Goal: Task Accomplishment & Management: Manage account settings

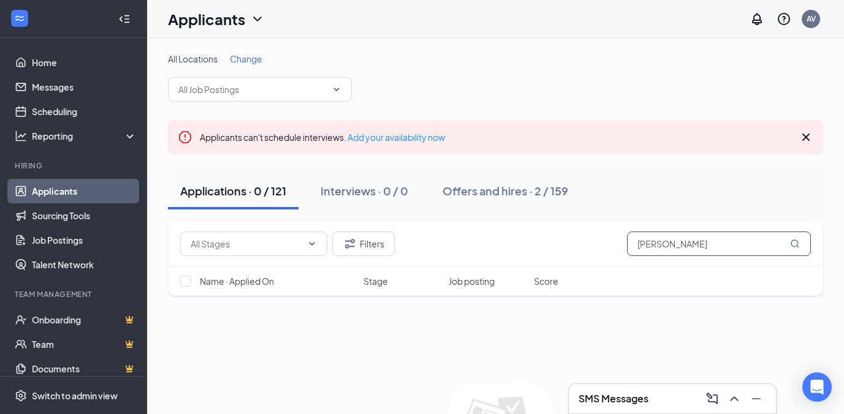
click at [680, 246] on input "[PERSON_NAME]" at bounding box center [719, 244] width 184 height 25
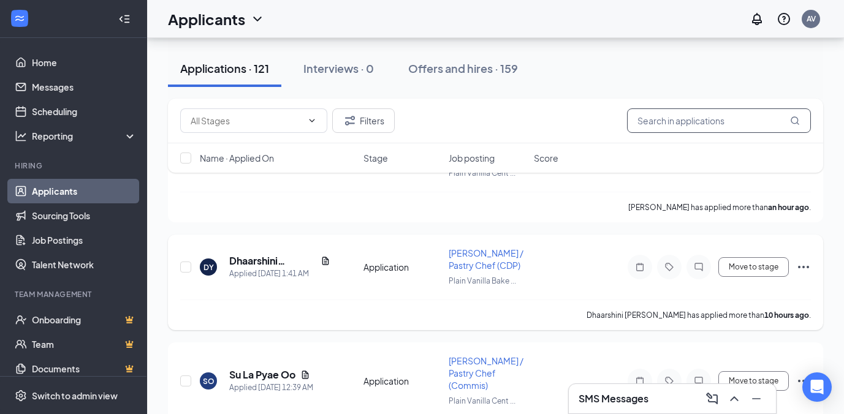
scroll to position [208, 0]
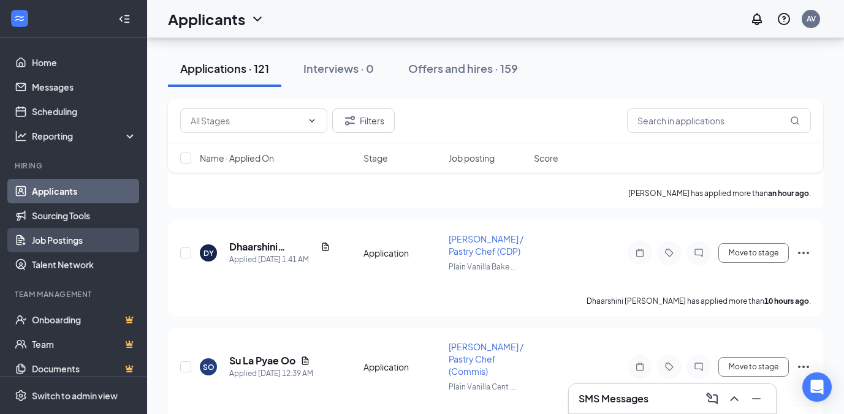
click at [58, 239] on link "Job Postings" at bounding box center [84, 240] width 105 height 25
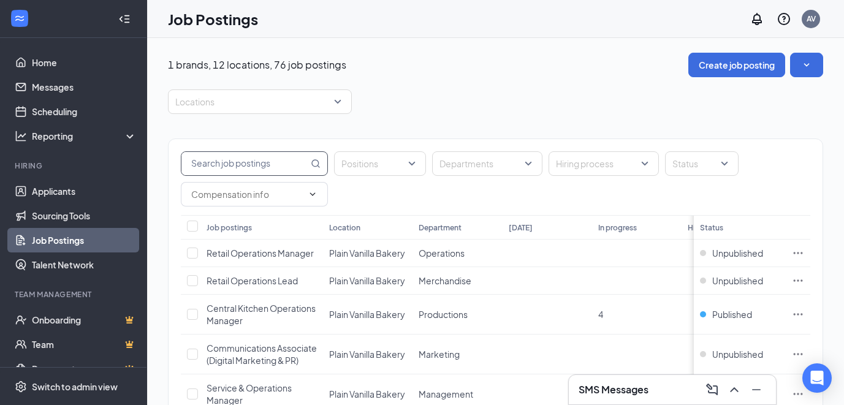
click at [249, 168] on input "text" at bounding box center [244, 163] width 127 height 23
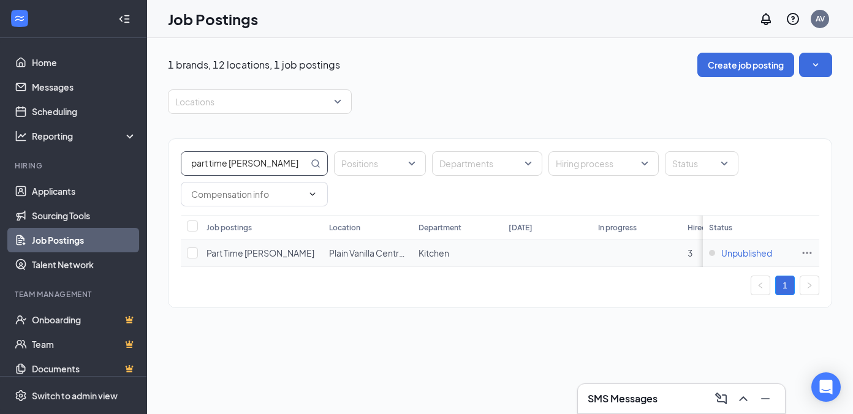
type input "part time [PERSON_NAME]"
click at [756, 254] on span "Unpublished" at bounding box center [746, 253] width 51 height 12
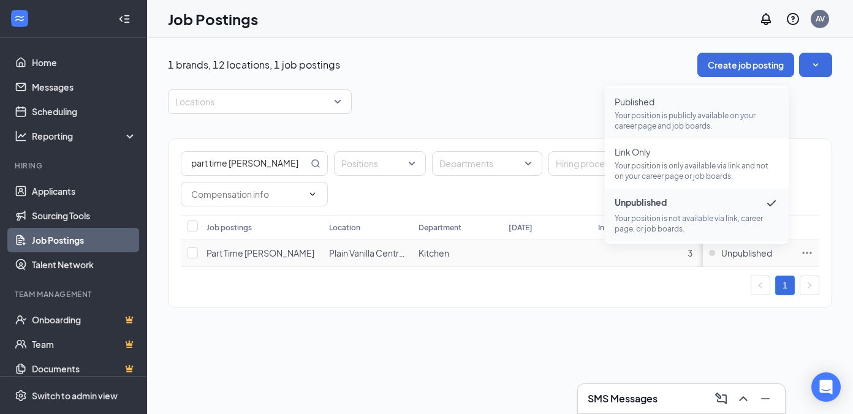
click at [655, 105] on span "Published" at bounding box center [697, 102] width 164 height 12
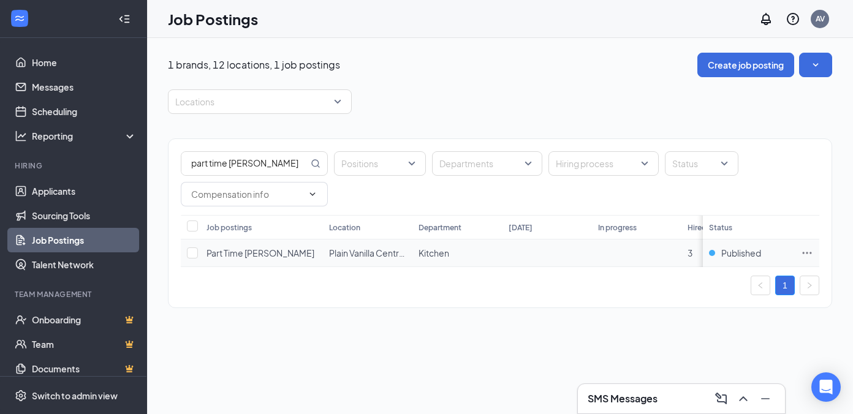
click at [807, 252] on icon "Ellipses" at bounding box center [807, 253] width 9 height 2
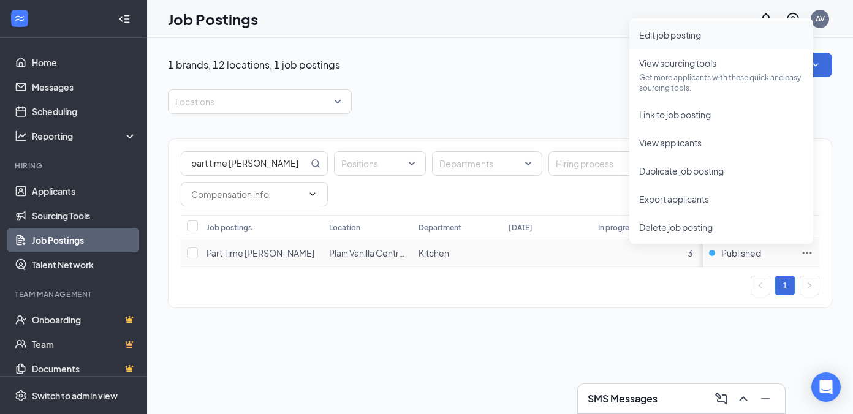
click at [670, 36] on span "Edit job posting" at bounding box center [670, 34] width 62 height 11
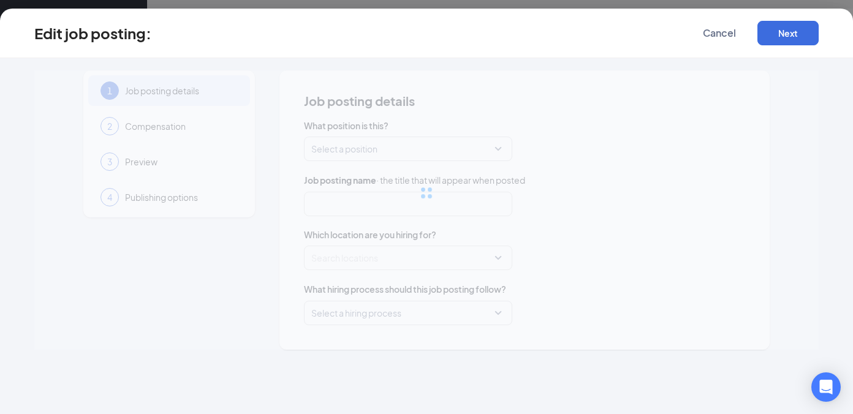
type input "Part Time [PERSON_NAME]"
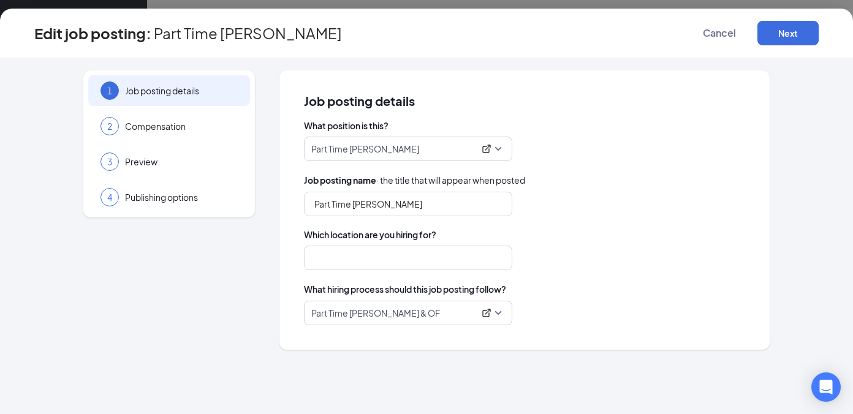
type input "Plain Vanilla Central Kitchen"
click at [156, 166] on span "Preview" at bounding box center [181, 162] width 113 height 12
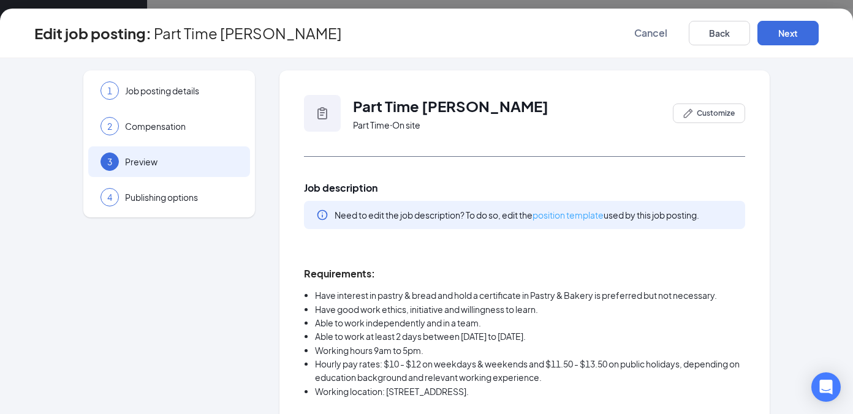
click at [556, 218] on link "position template" at bounding box center [567, 215] width 71 height 11
click at [787, 37] on button "Next" at bounding box center [787, 33] width 61 height 25
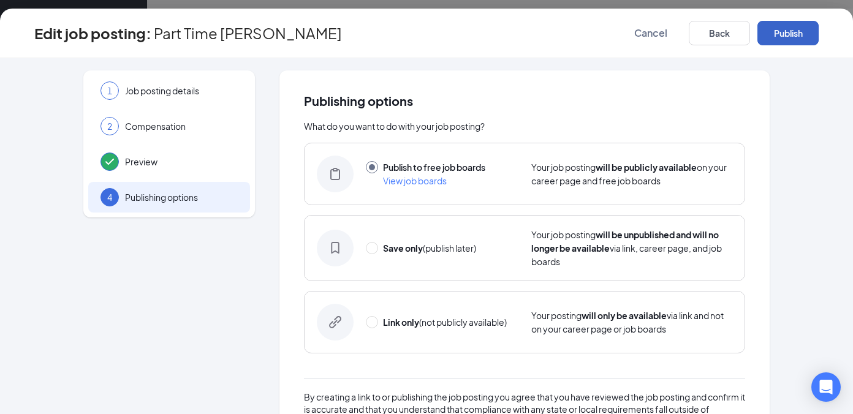
click at [796, 37] on button "Publish" at bounding box center [787, 33] width 61 height 25
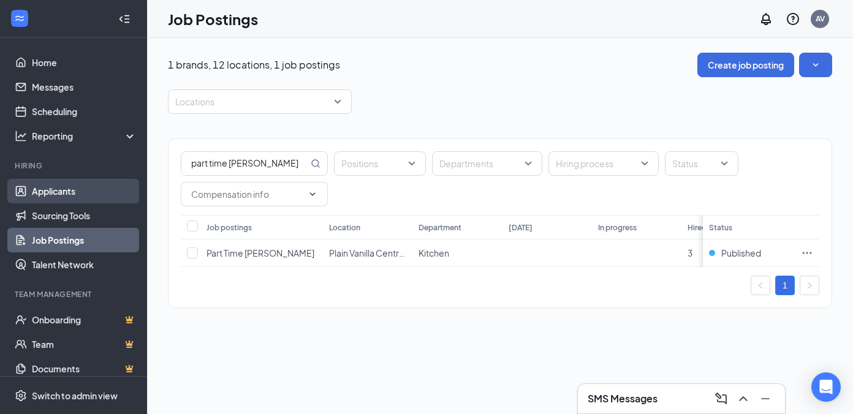
click at [58, 192] on link "Applicants" at bounding box center [84, 191] width 105 height 25
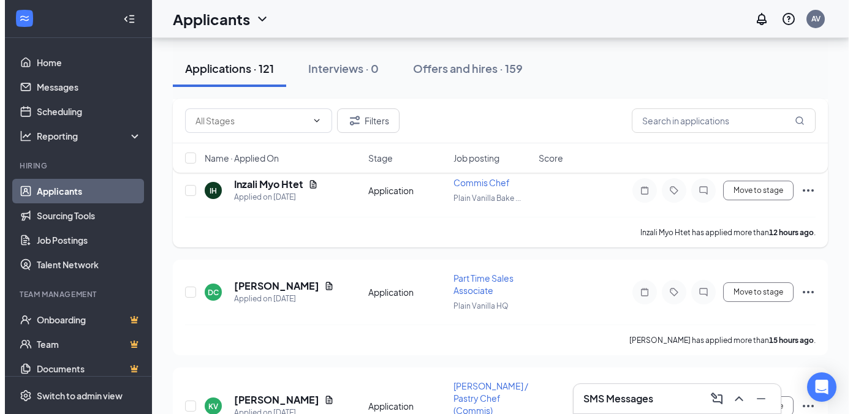
scroll to position [504, 0]
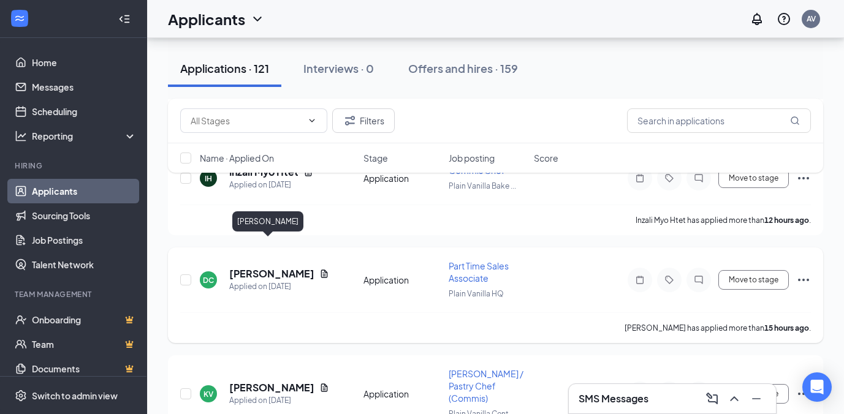
click at [270, 267] on h5 "Daven Chua" at bounding box center [271, 273] width 85 height 13
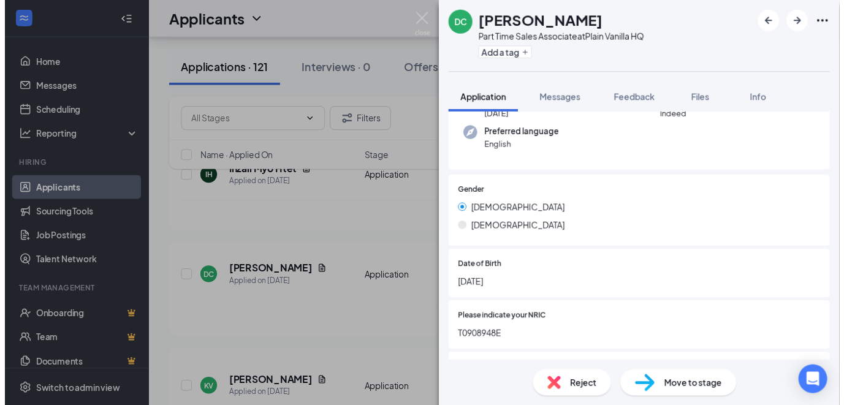
scroll to position [121, 0]
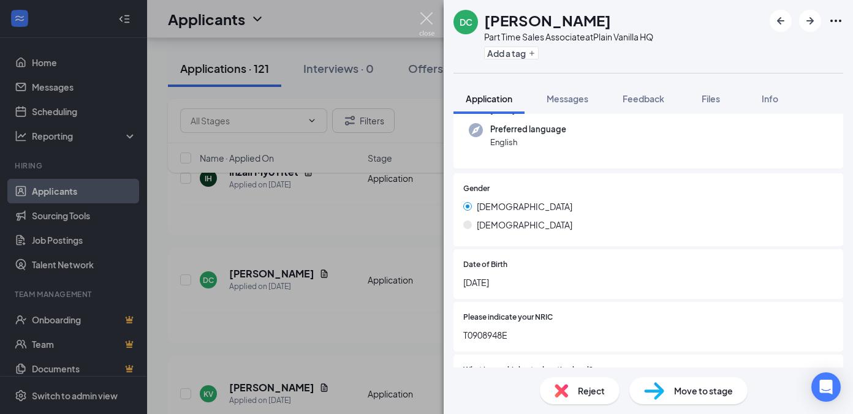
click at [423, 15] on img at bounding box center [426, 24] width 15 height 24
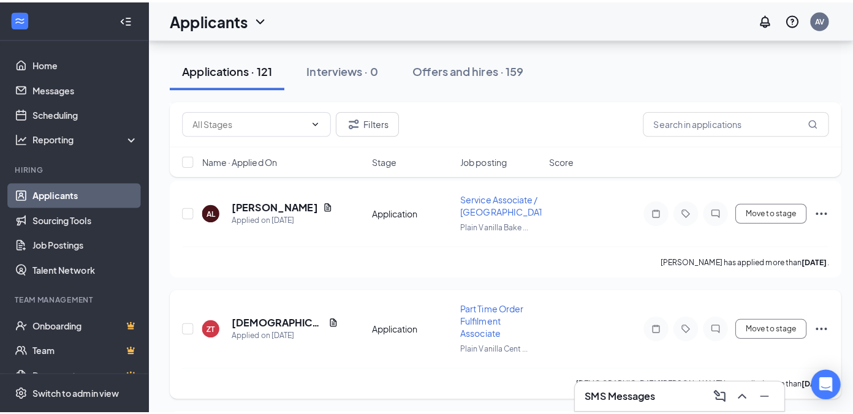
scroll to position [914, 0]
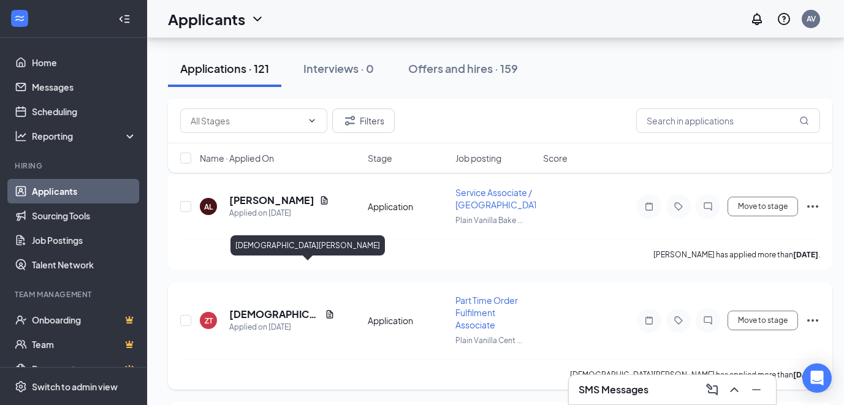
click at [243, 308] on h5 "zenth tan" at bounding box center [274, 314] width 91 height 13
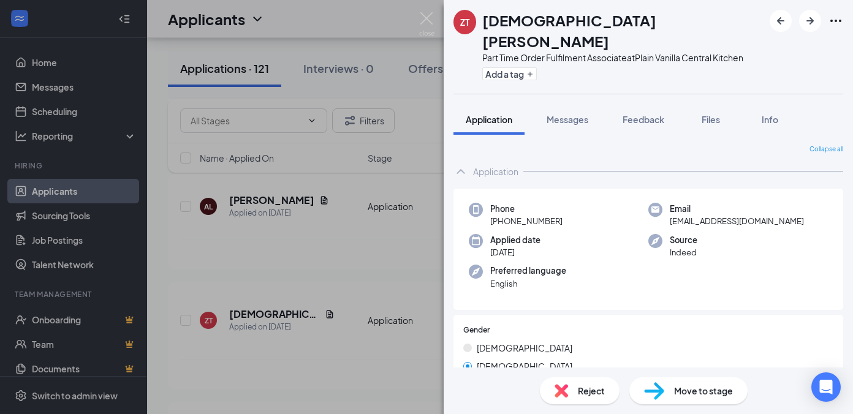
click at [837, 22] on icon "Ellipses" at bounding box center [835, 20] width 15 height 15
click at [758, 47] on link "View full application" at bounding box center [769, 49] width 132 height 12
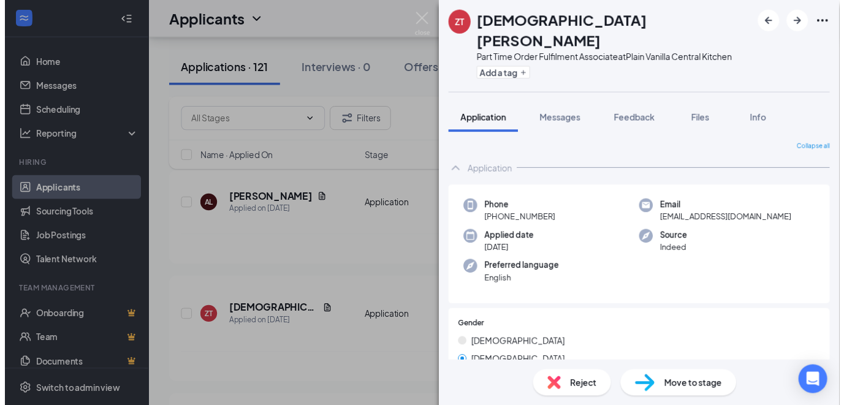
scroll to position [958, 0]
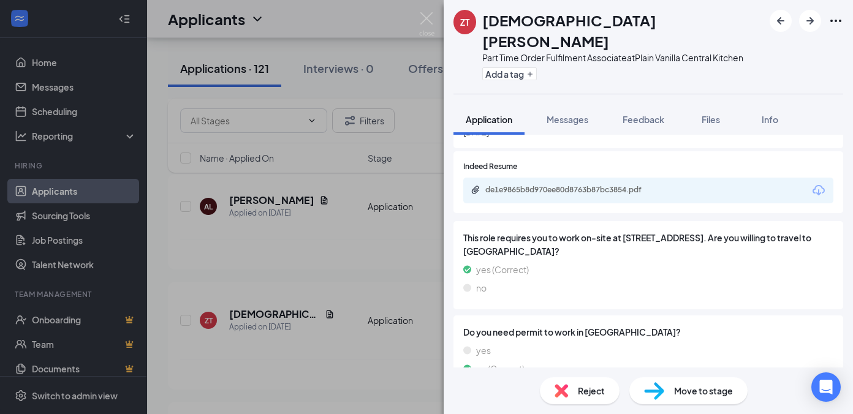
click at [583, 185] on div "de1e9865b8d970ee80d8763b87bc3854.pdf" at bounding box center [571, 190] width 172 height 10
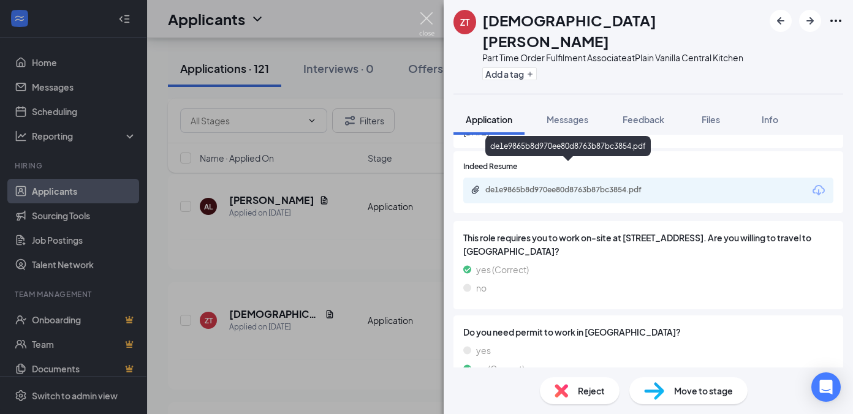
click at [426, 20] on img at bounding box center [426, 24] width 15 height 24
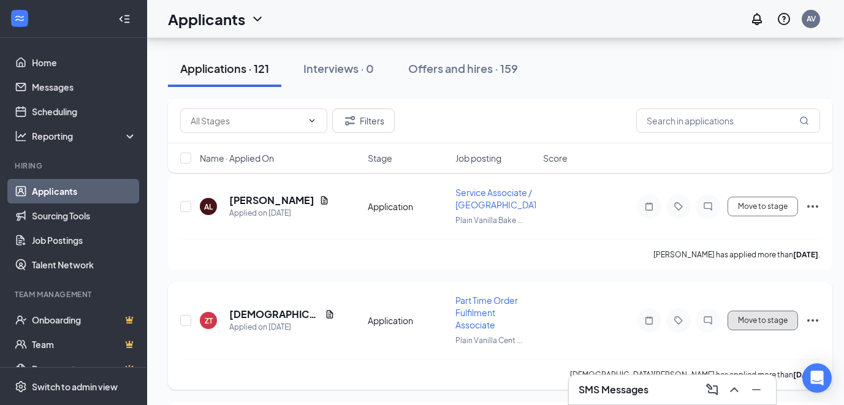
click at [751, 311] on button "Move to stage" at bounding box center [762, 321] width 70 height 20
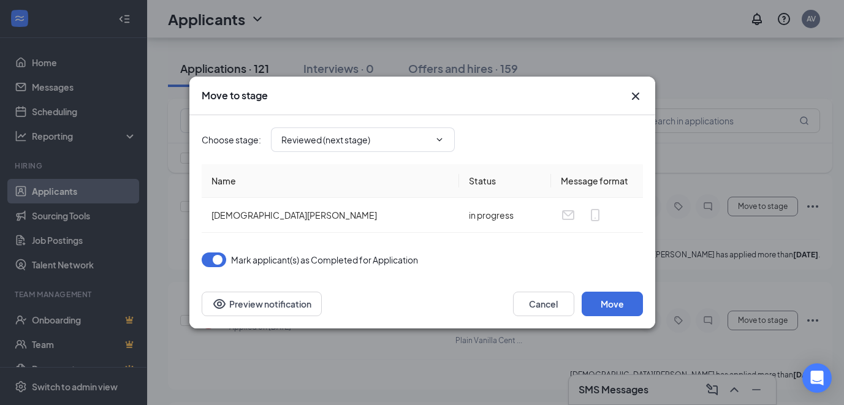
click at [219, 259] on button "button" at bounding box center [214, 259] width 25 height 15
click at [592, 301] on button "Move" at bounding box center [611, 304] width 61 height 25
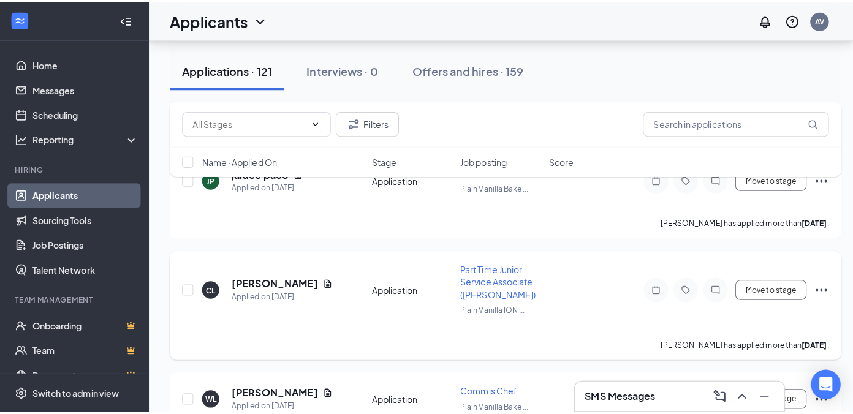
scroll to position [1489, 0]
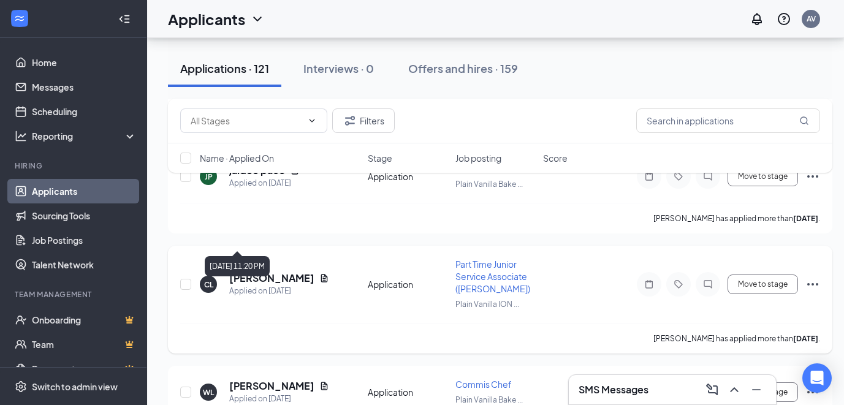
click at [271, 271] on h5 "Cherie Lim" at bounding box center [271, 277] width 85 height 13
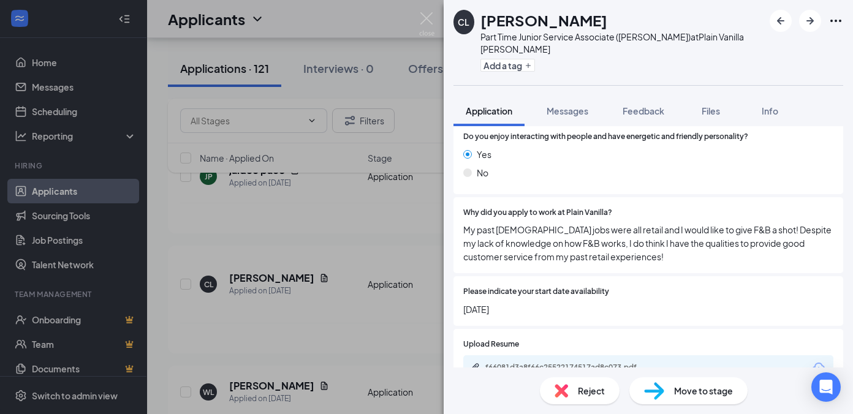
scroll to position [1043, 0]
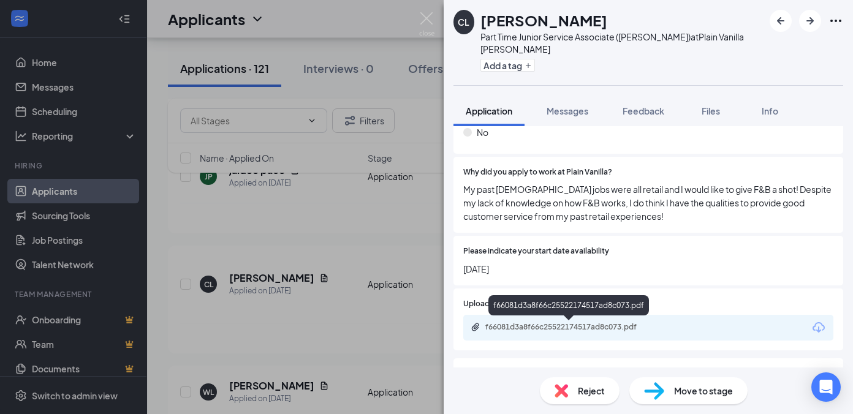
click at [613, 330] on div "f66081d3a8f66c25522174517ad8c073.pdf" at bounding box center [571, 327] width 172 height 10
click at [837, 20] on icon "Ellipses" at bounding box center [835, 20] width 15 height 15
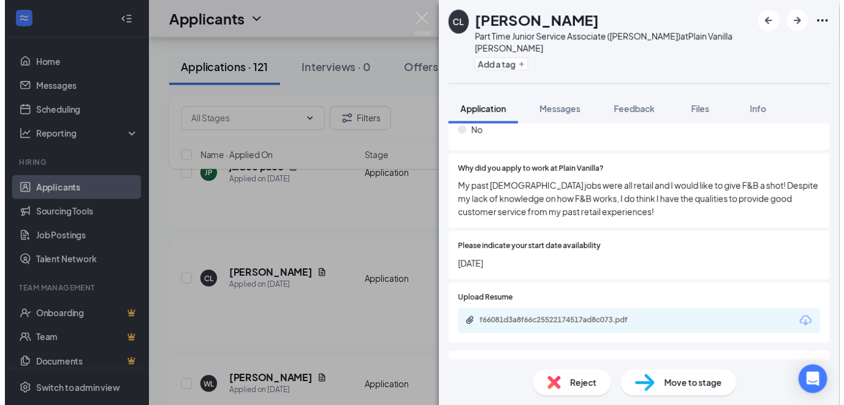
scroll to position [0, 0]
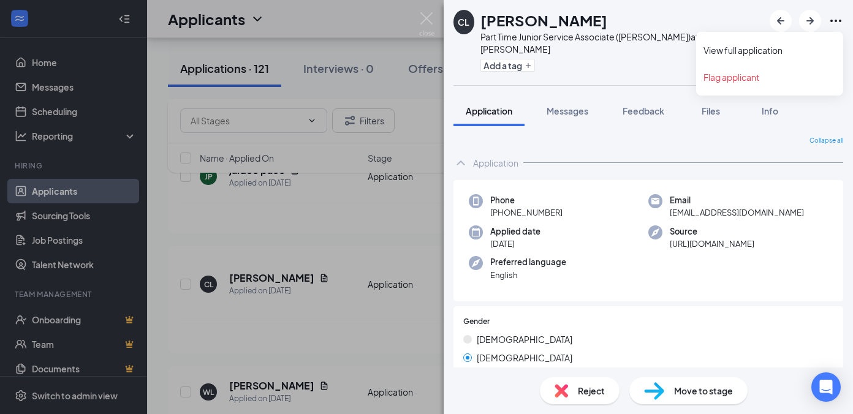
click at [833, 19] on icon "Ellipses" at bounding box center [835, 20] width 15 height 15
click at [752, 53] on link "View full application" at bounding box center [769, 50] width 132 height 12
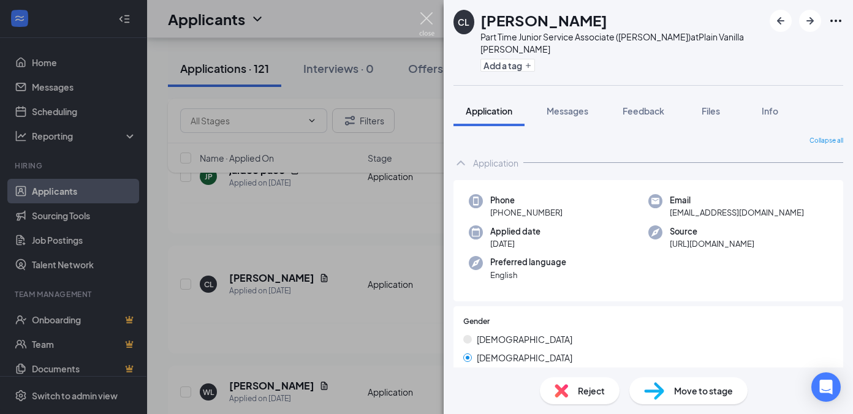
click at [428, 20] on img at bounding box center [426, 24] width 15 height 24
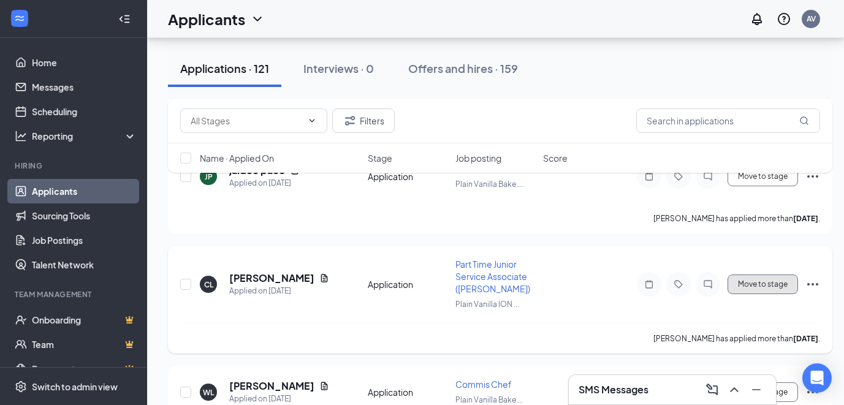
click at [754, 274] on button "Move to stage" at bounding box center [762, 284] width 70 height 20
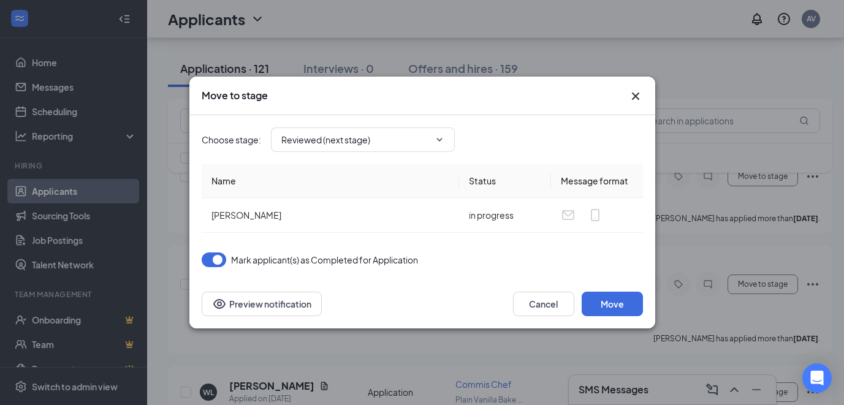
click at [221, 257] on button "button" at bounding box center [214, 259] width 25 height 15
click at [603, 303] on button "Move" at bounding box center [611, 304] width 61 height 25
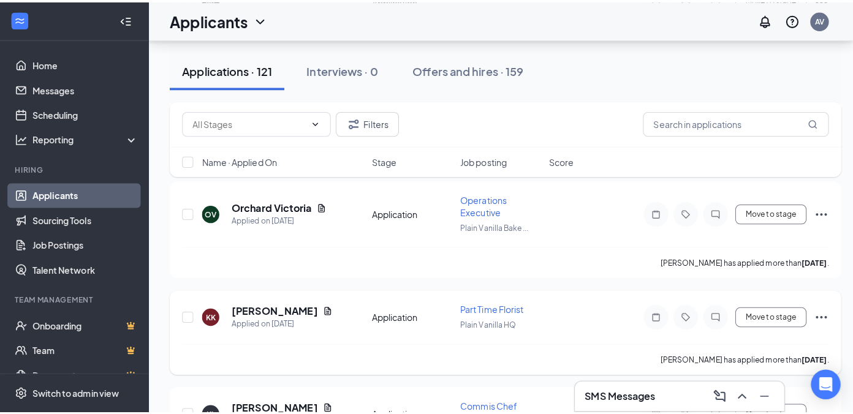
scroll to position [1916, 0]
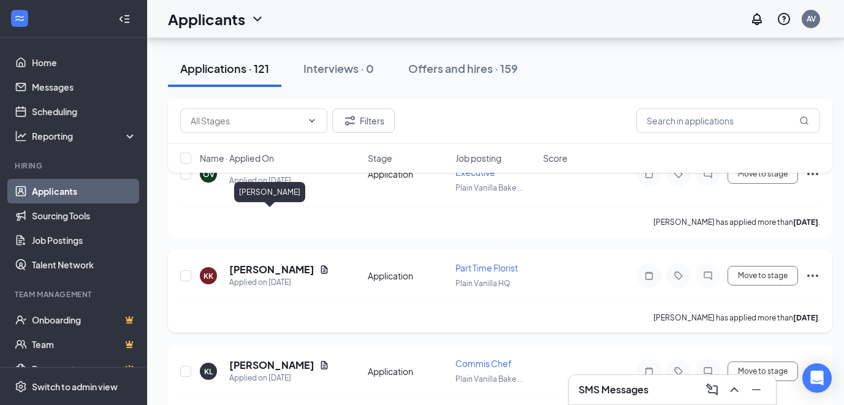
click at [271, 263] on h5 "Kimberly Khor" at bounding box center [271, 269] width 85 height 13
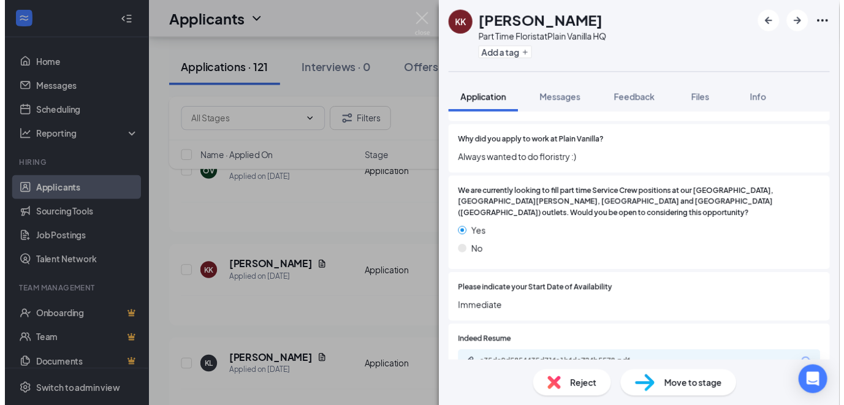
scroll to position [1111, 0]
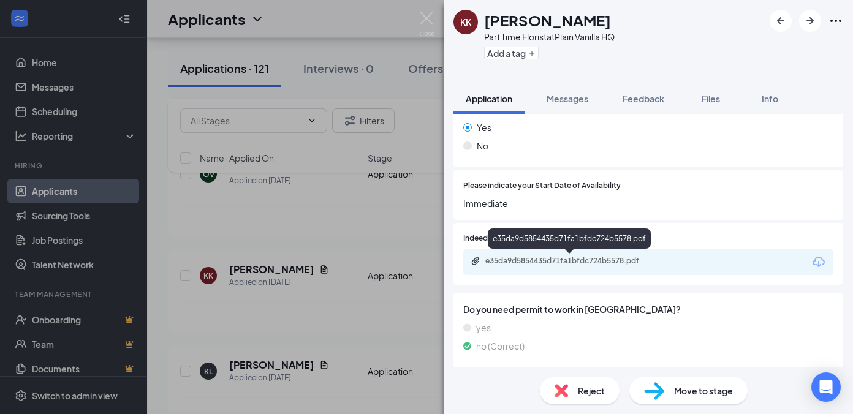
click at [634, 262] on div "e35da9d5854435d71fa1bfdc724b5578.pdf" at bounding box center [571, 261] width 172 height 10
click at [428, 20] on img at bounding box center [426, 24] width 15 height 24
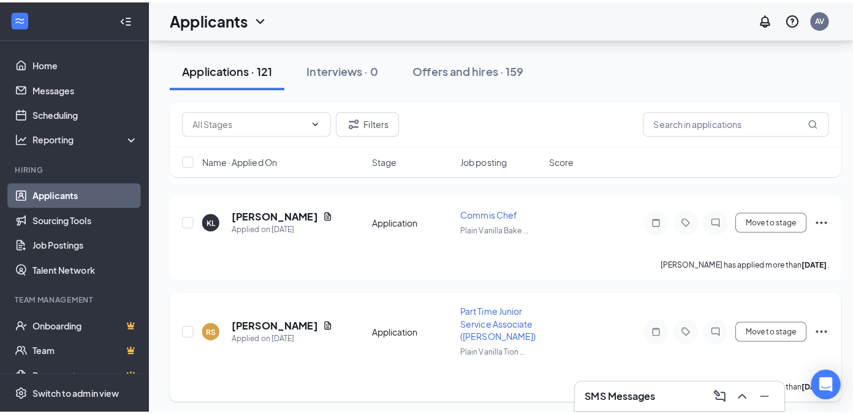
scroll to position [2074, 0]
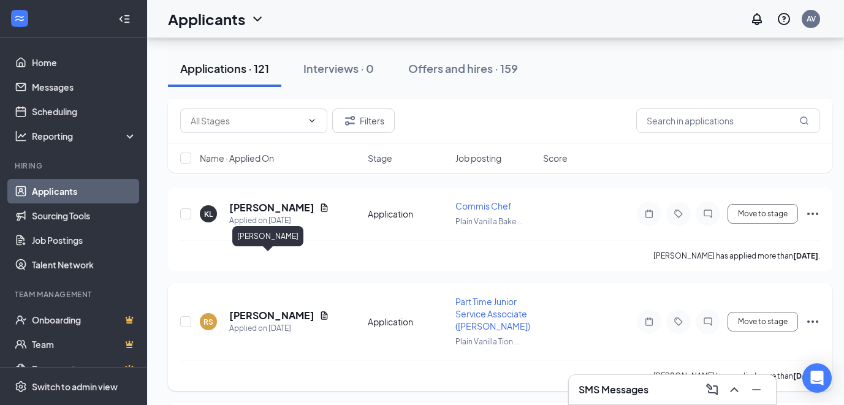
click at [252, 309] on h5 "Rochan Subramaniam" at bounding box center [271, 315] width 85 height 13
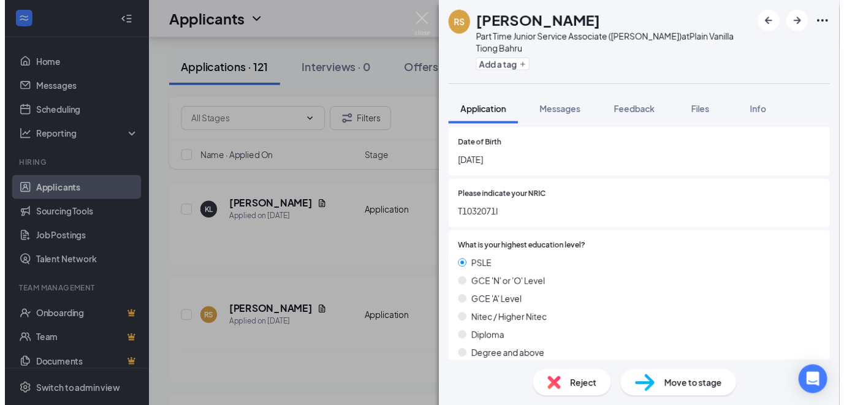
scroll to position [25, 0]
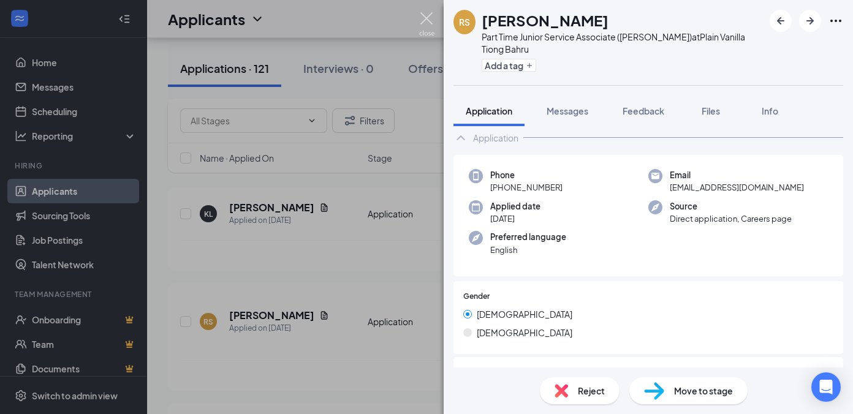
click at [429, 20] on img at bounding box center [426, 24] width 15 height 24
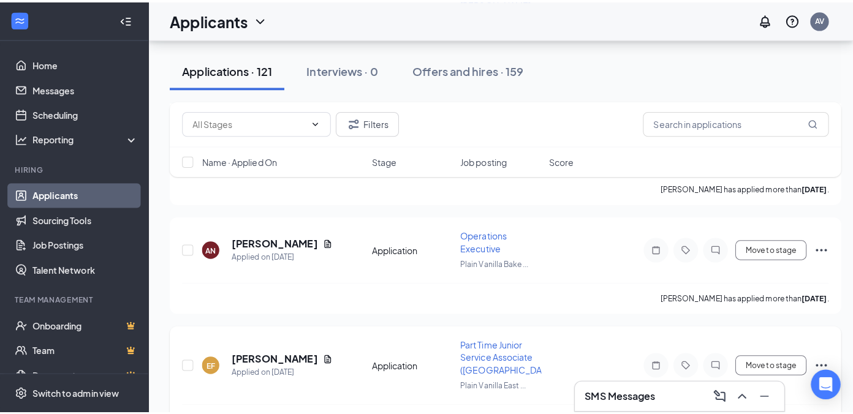
scroll to position [3051, 0]
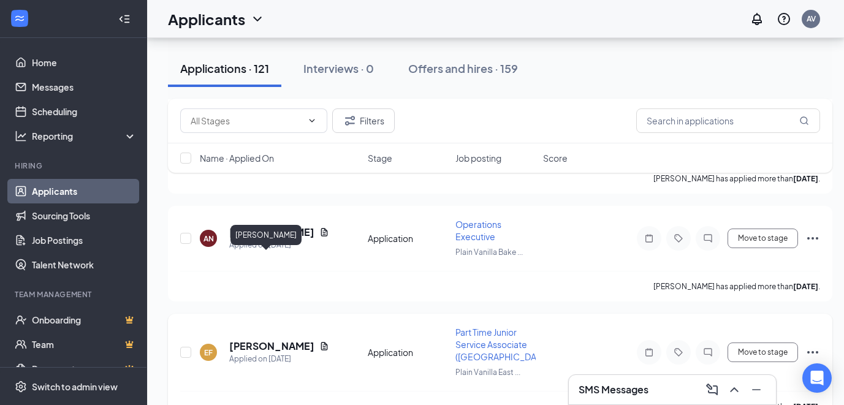
click at [265, 339] on h5 "Erinn Foo" at bounding box center [271, 345] width 85 height 13
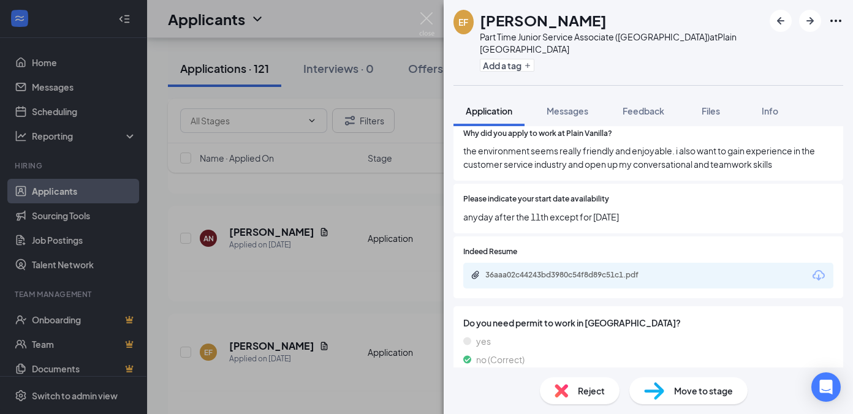
scroll to position [1099, 0]
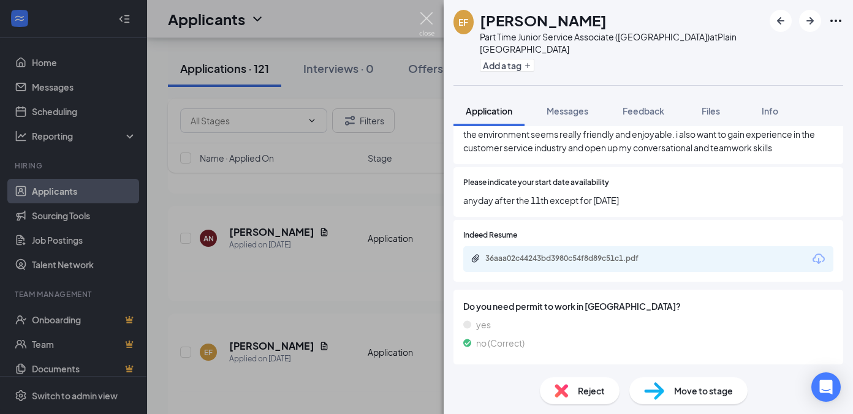
click at [428, 18] on img at bounding box center [426, 24] width 15 height 24
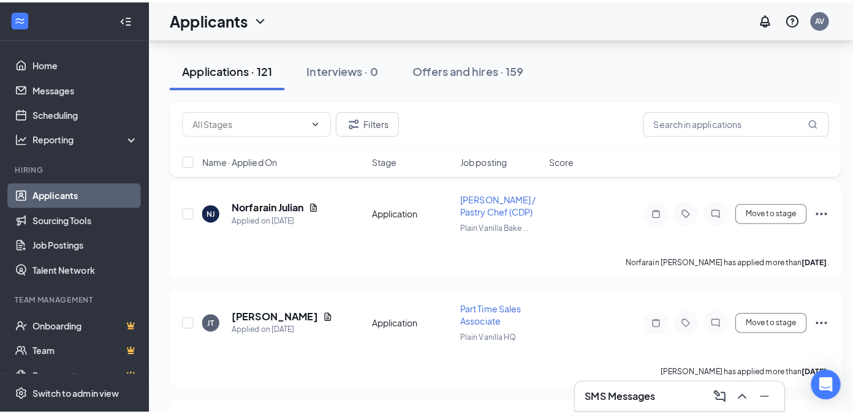
scroll to position [3525, 0]
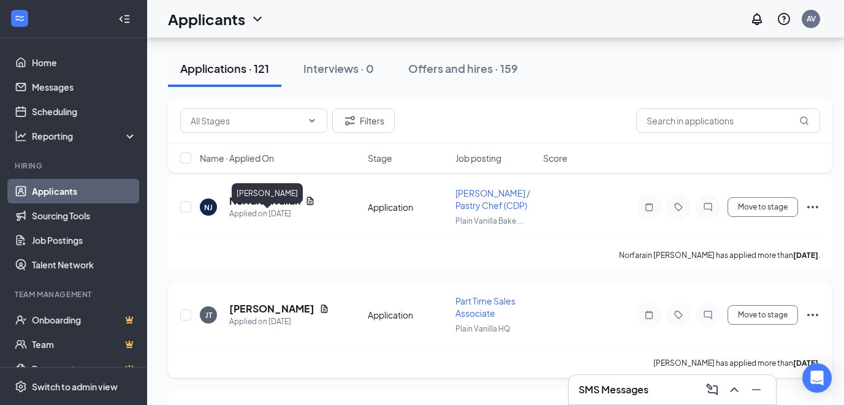
click at [252, 302] on h5 "Jayden Tng" at bounding box center [271, 308] width 85 height 13
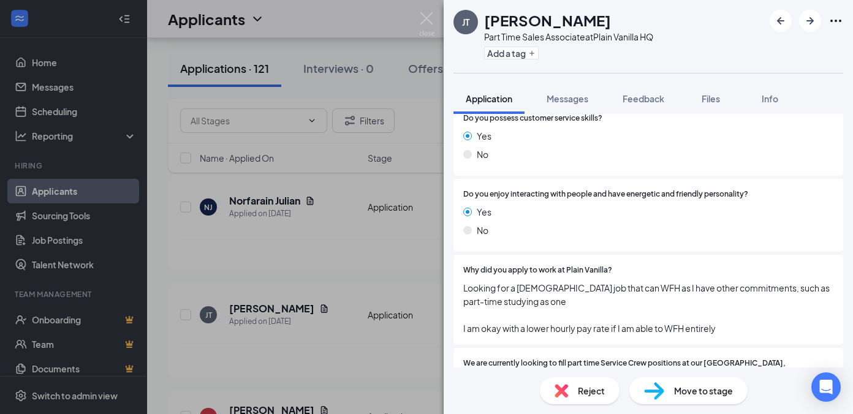
scroll to position [809, 0]
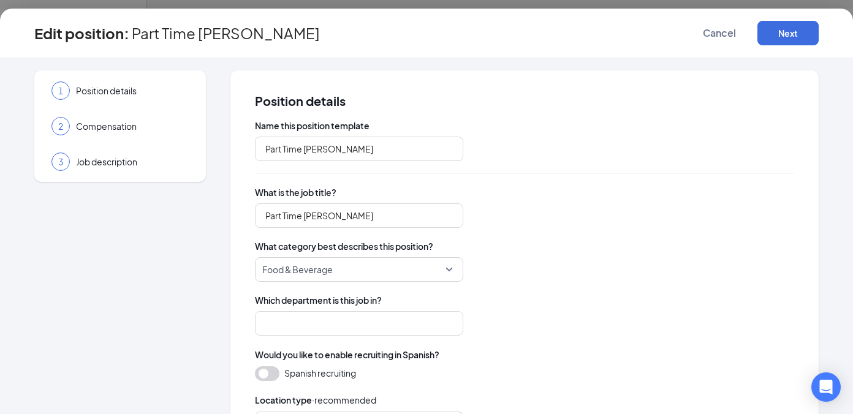
type input "Part Time Baker"
type input "Kitchen"
click at [93, 168] on div "3 Job description" at bounding box center [120, 161] width 162 height 31
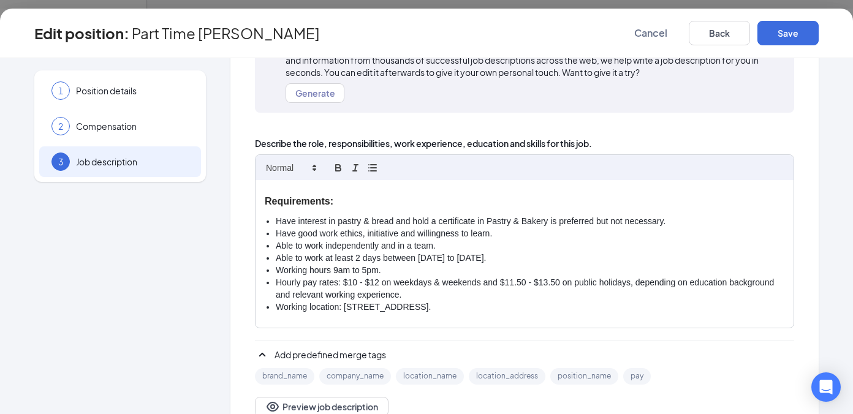
scroll to position [123, 0]
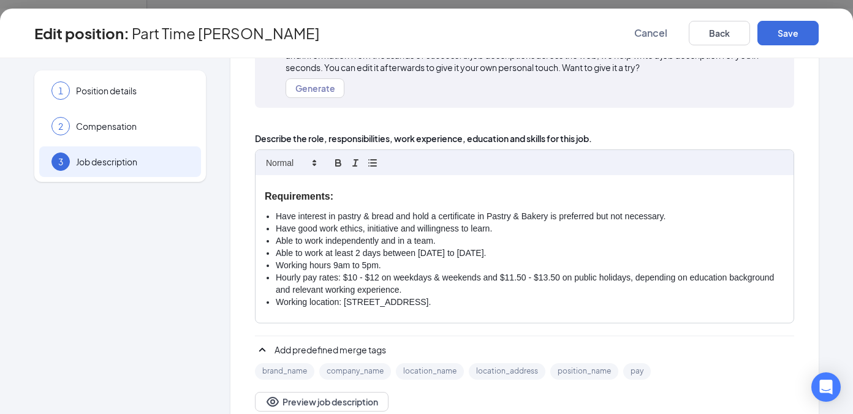
click at [492, 253] on li "Able to work at least 2 days between [DATE] to [DATE]." at bounding box center [530, 254] width 509 height 12
drag, startPoint x: 271, startPoint y: 254, endPoint x: 320, endPoint y: 254, distance: 48.4
click at [320, 254] on li "Able to work" at bounding box center [530, 254] width 509 height 12
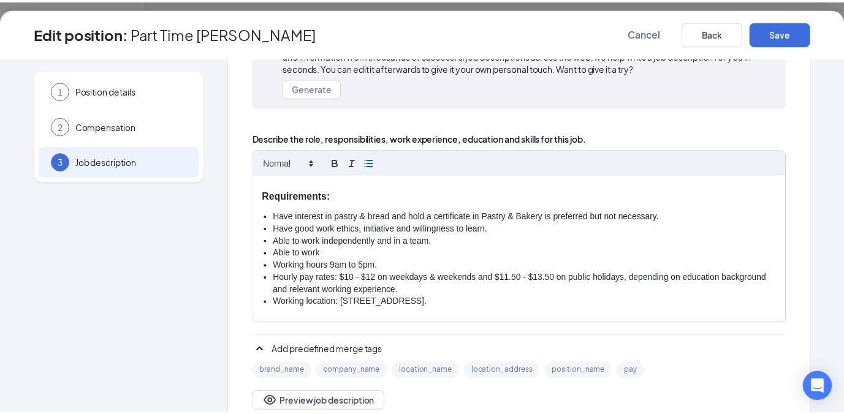
scroll to position [0, 0]
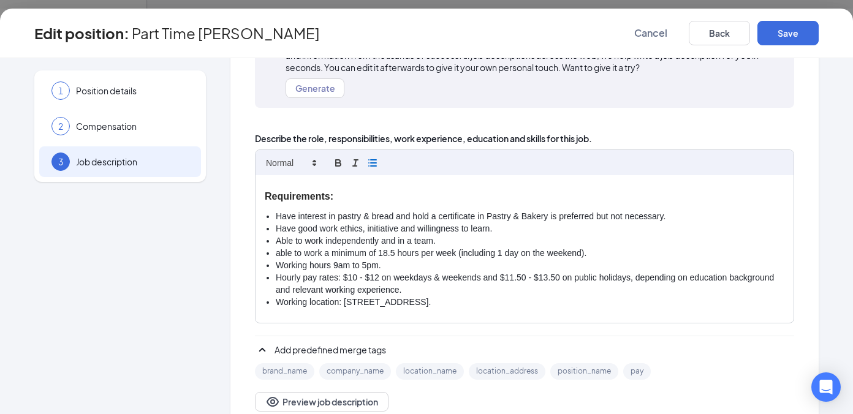
drag, startPoint x: 579, startPoint y: 252, endPoint x: 603, endPoint y: 249, distance: 24.2
click at [579, 252] on li "able to work a minimum of 18.5 hours per week (including 1 day on the weekend)." at bounding box center [530, 254] width 509 height 12
click at [276, 252] on li "able to work a minimum of 18.5 hours per week (2-3 days per week)." at bounding box center [530, 254] width 509 height 12
drag, startPoint x: 378, startPoint y: 267, endPoint x: 390, endPoint y: 266, distance: 11.7
click at [378, 266] on li "Working hours 9am to 5pm." at bounding box center [530, 266] width 509 height 12
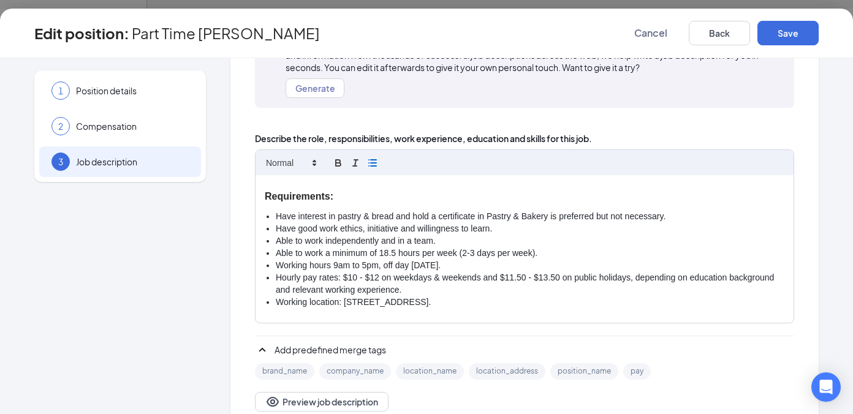
click at [327, 264] on li "Working hours 9am to 5pm, off day on Monday." at bounding box center [530, 266] width 509 height 12
click at [796, 31] on button "Save" at bounding box center [787, 33] width 61 height 25
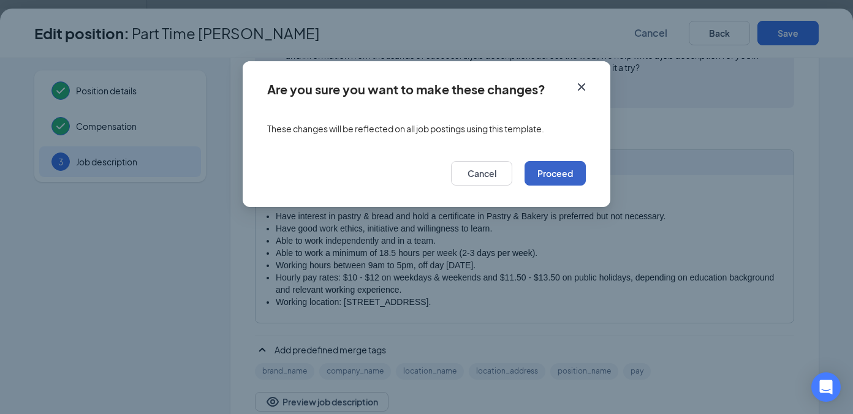
click at [557, 178] on button "Proceed" at bounding box center [554, 173] width 61 height 25
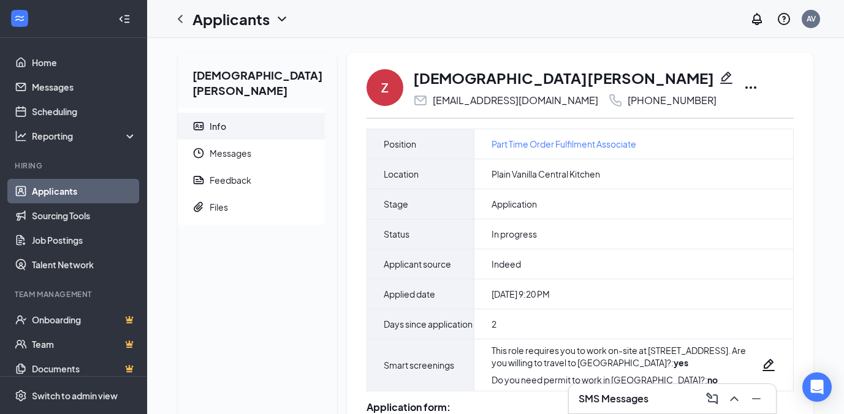
click at [743, 85] on icon "Ellipses" at bounding box center [750, 87] width 15 height 15
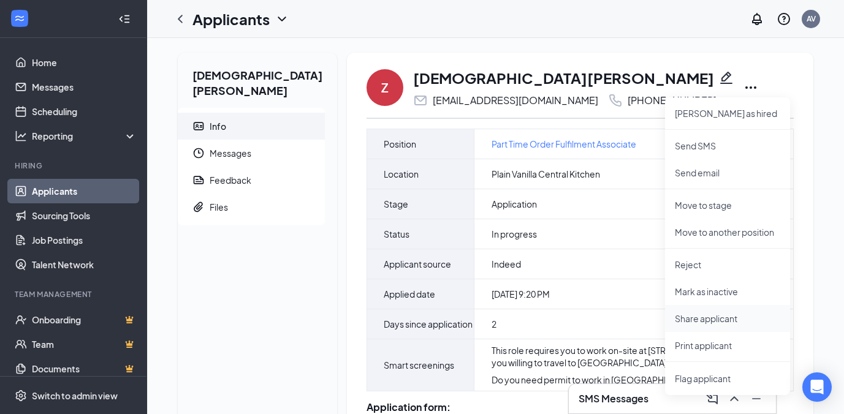
click at [686, 320] on p "Share applicant" at bounding box center [727, 318] width 105 height 12
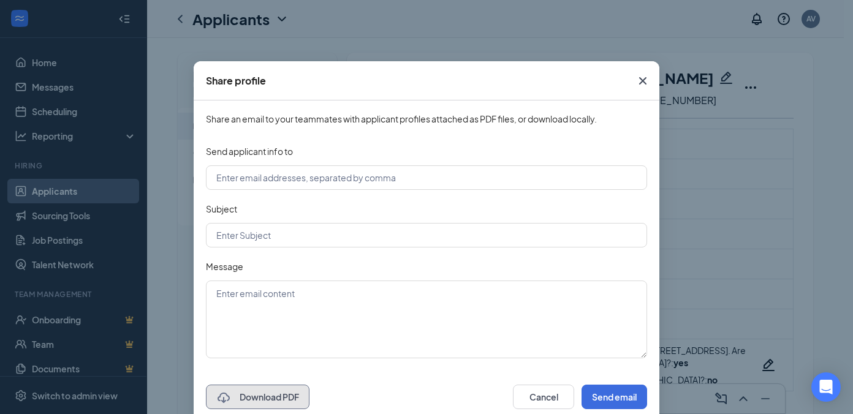
click at [267, 392] on button "Download PDF" at bounding box center [258, 397] width 104 height 25
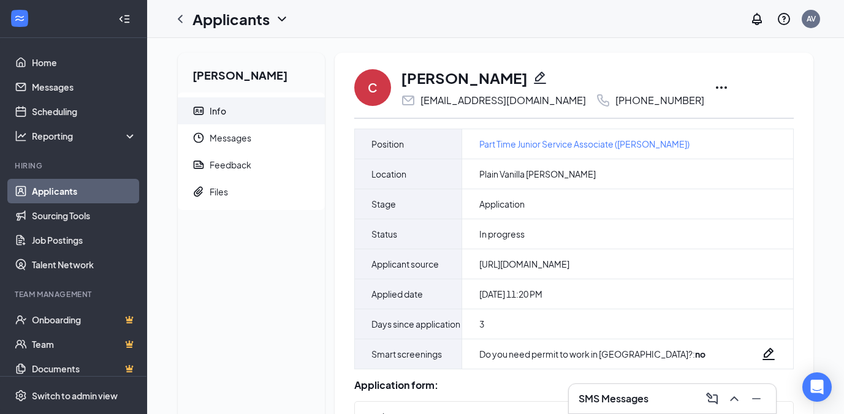
click at [714, 82] on icon "Ellipses" at bounding box center [721, 87] width 15 height 15
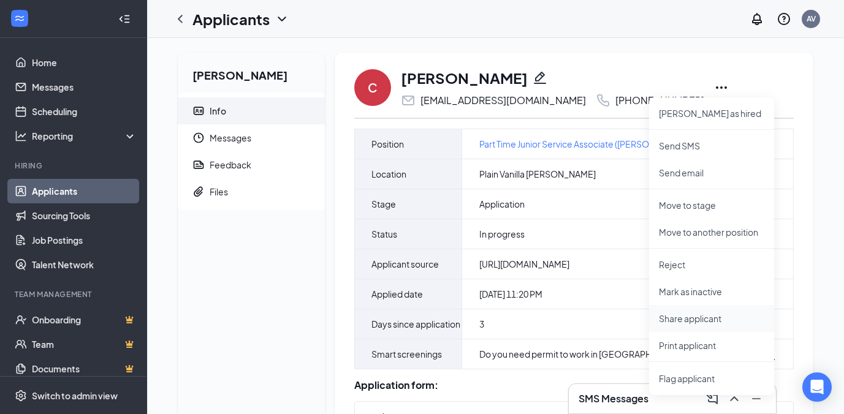
click at [690, 317] on p "Share applicant" at bounding box center [711, 318] width 105 height 12
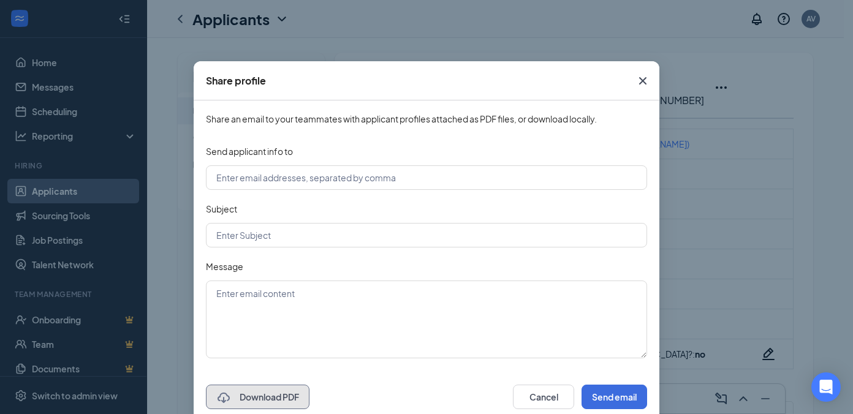
click at [274, 400] on button "Download PDF" at bounding box center [258, 397] width 104 height 25
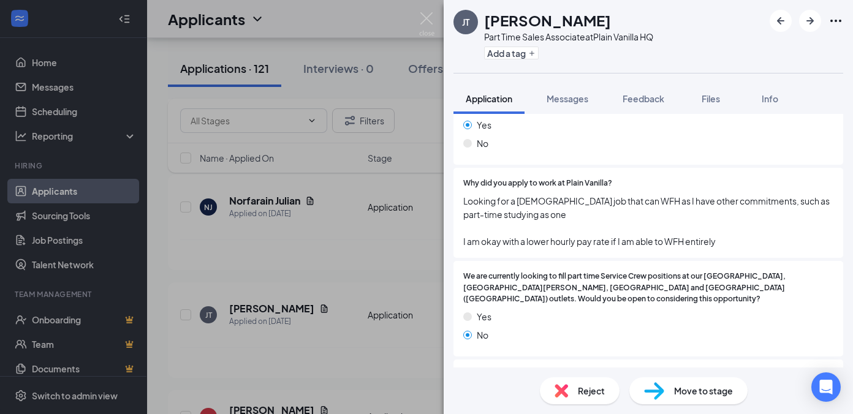
scroll to position [892, 0]
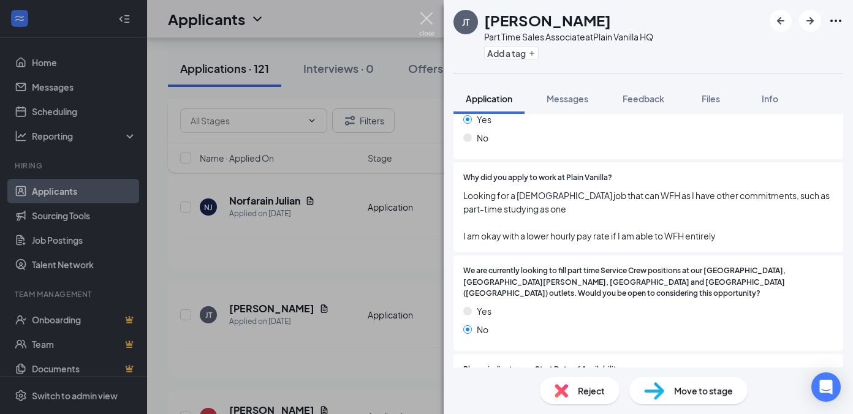
click at [426, 17] on img at bounding box center [426, 24] width 15 height 24
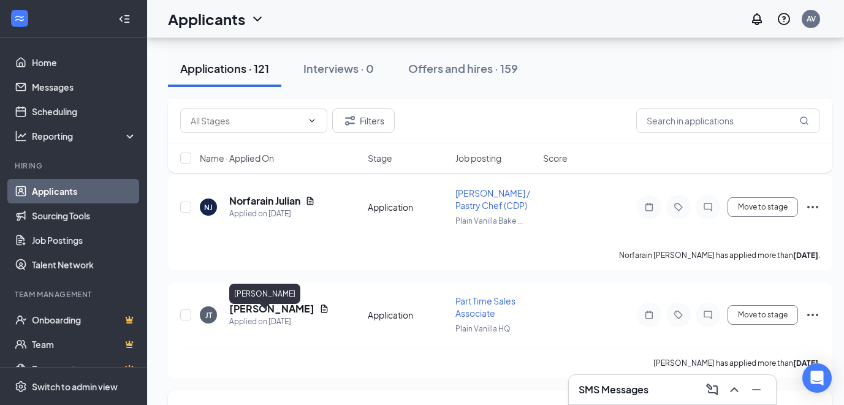
click at [250, 404] on h5 "Rena Er" at bounding box center [271, 410] width 85 height 13
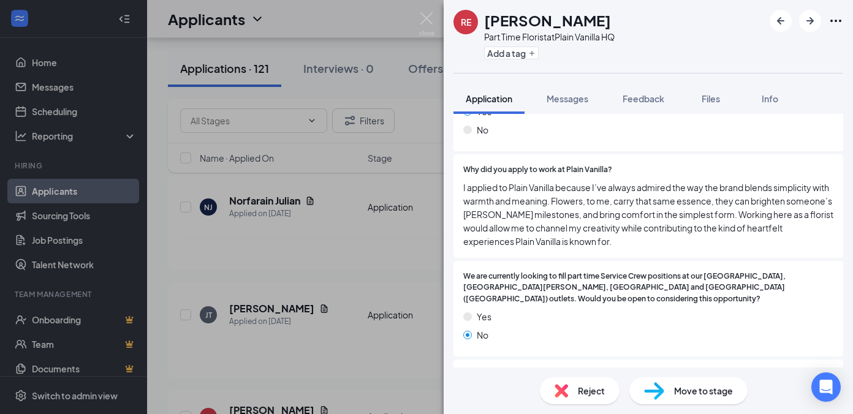
scroll to position [976, 0]
click at [425, 19] on img at bounding box center [426, 24] width 15 height 24
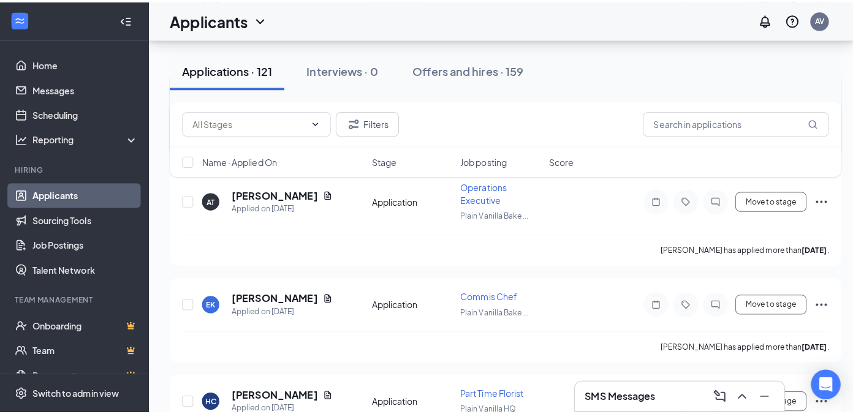
scroll to position [3943, 0]
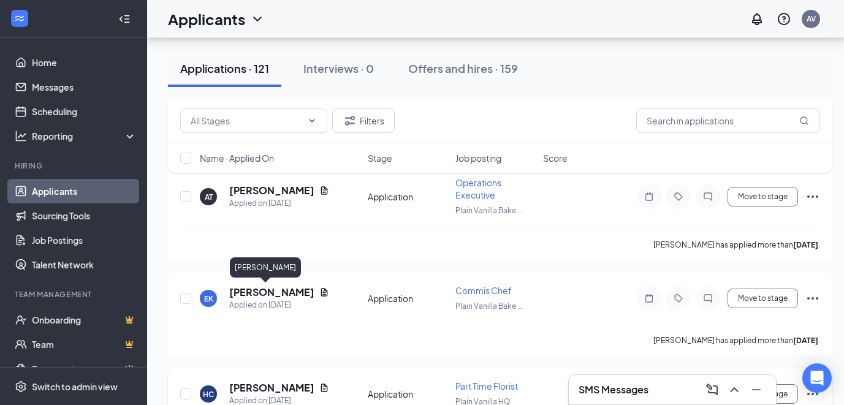
click at [251, 381] on h5 "Hui Chia" at bounding box center [271, 387] width 85 height 13
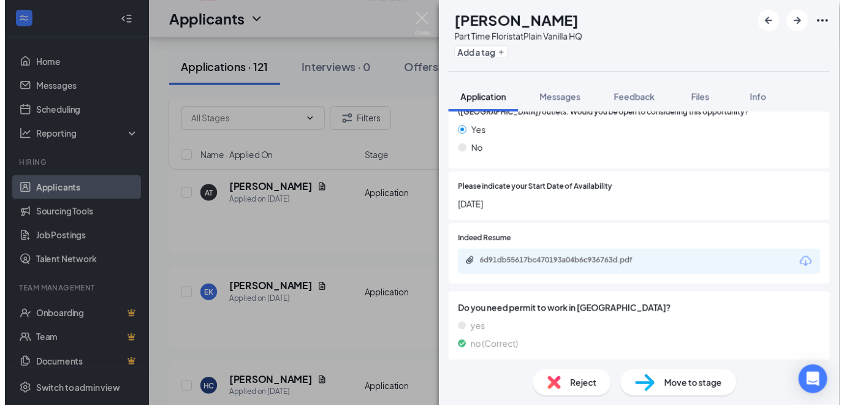
scroll to position [1128, 0]
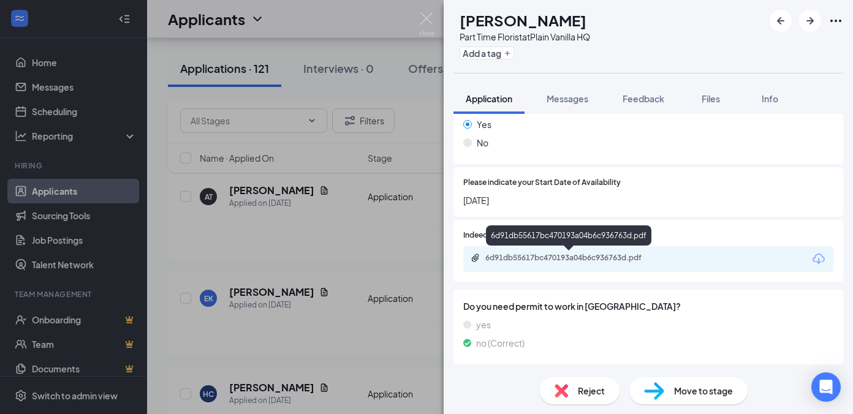
click at [630, 260] on div "6d91db55617bc470193a04b6c936763d.pdf" at bounding box center [571, 258] width 172 height 10
click at [430, 14] on img at bounding box center [426, 24] width 15 height 24
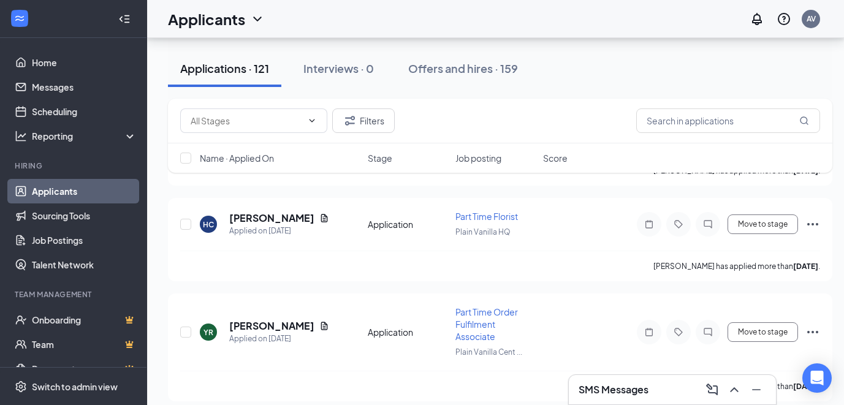
scroll to position [4114, 0]
click at [278, 318] on h5 "Yuriana Raimi" at bounding box center [271, 324] width 85 height 13
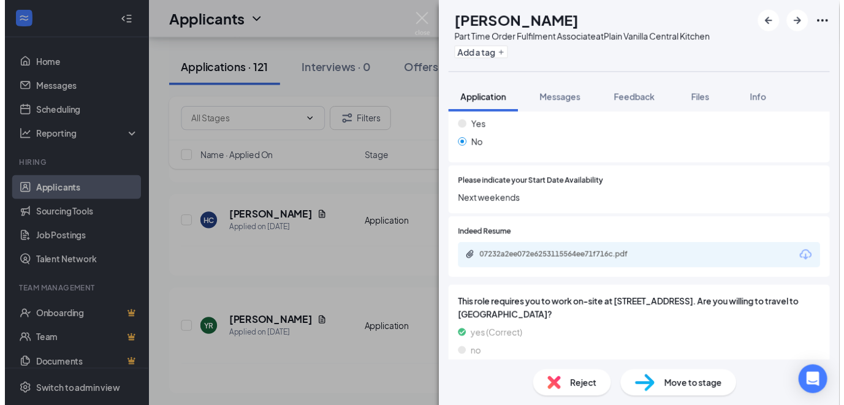
scroll to position [873, 0]
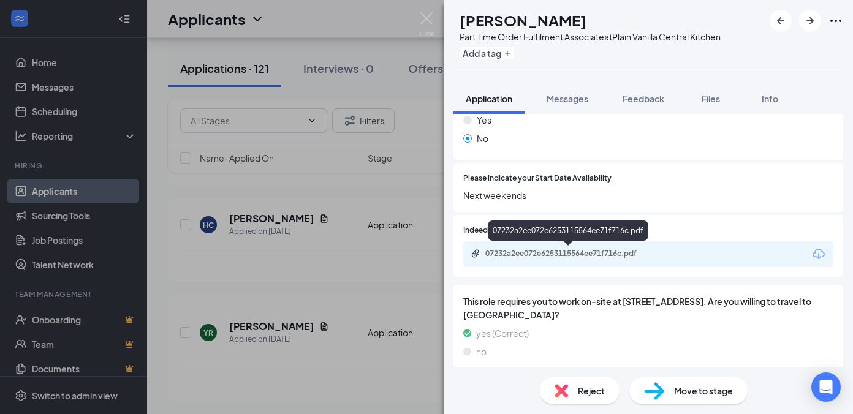
click at [608, 254] on div "07232a2ee072e6253115564ee71f716c.pdf" at bounding box center [571, 254] width 172 height 10
click at [833, 21] on icon "Ellipses" at bounding box center [835, 20] width 15 height 15
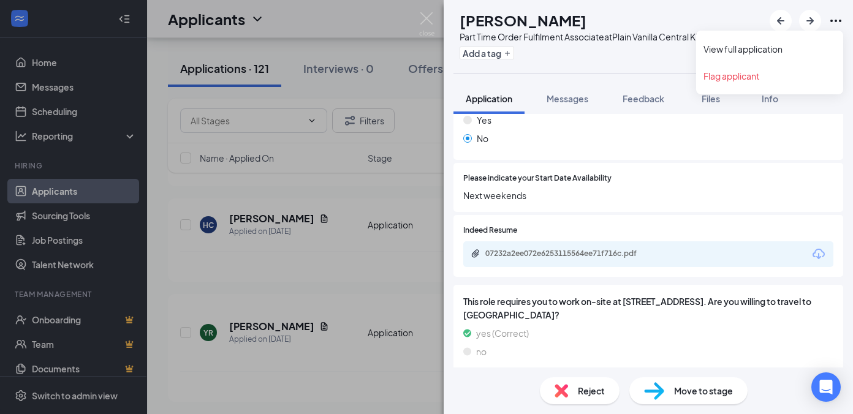
click at [836, 20] on icon "Ellipses" at bounding box center [835, 21] width 11 height 2
click at [744, 48] on link "View full application" at bounding box center [769, 49] width 132 height 12
click at [428, 25] on img at bounding box center [426, 24] width 15 height 24
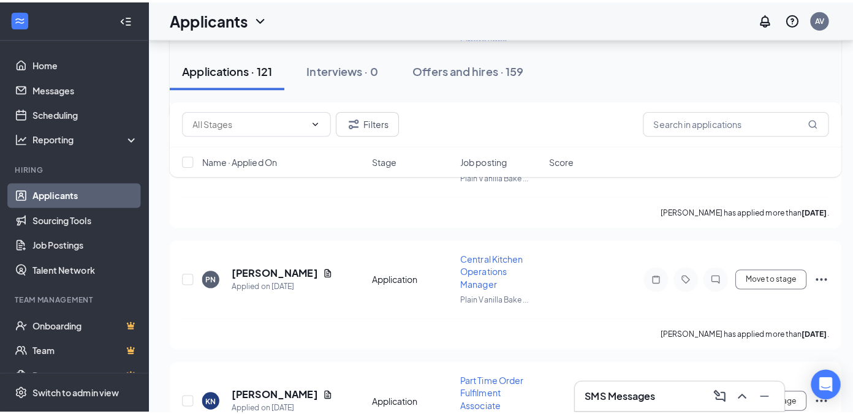
scroll to position [4699, 0]
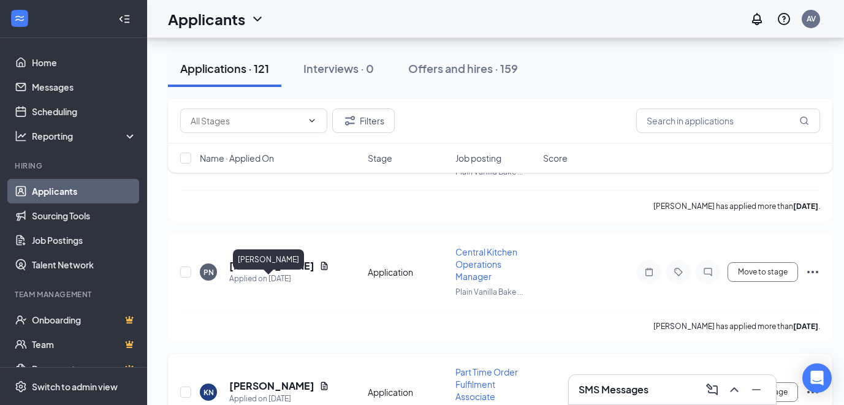
click at [277, 379] on h5 "Kimberley Ng" at bounding box center [271, 385] width 85 height 13
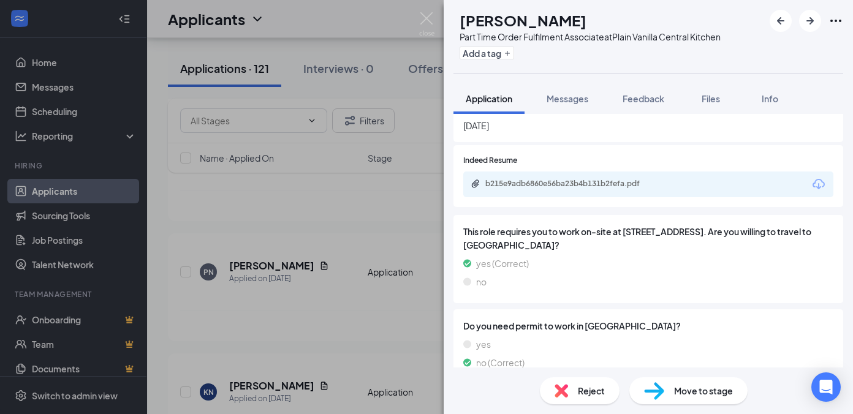
scroll to position [963, 0]
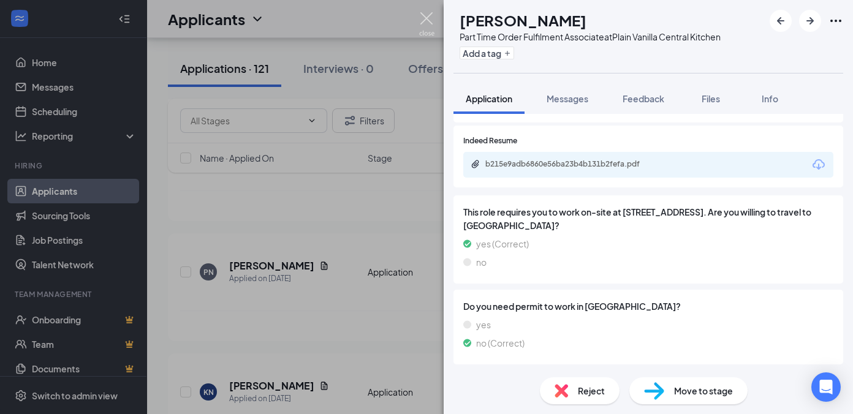
click at [429, 17] on img at bounding box center [426, 24] width 15 height 24
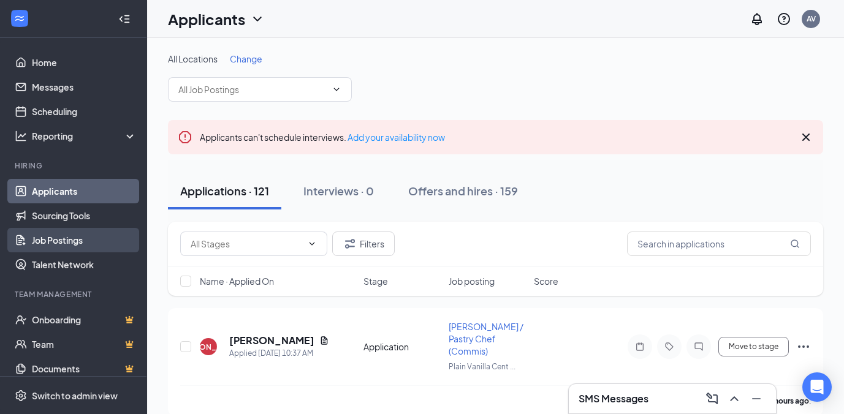
click at [80, 231] on link "Job Postings" at bounding box center [84, 240] width 105 height 25
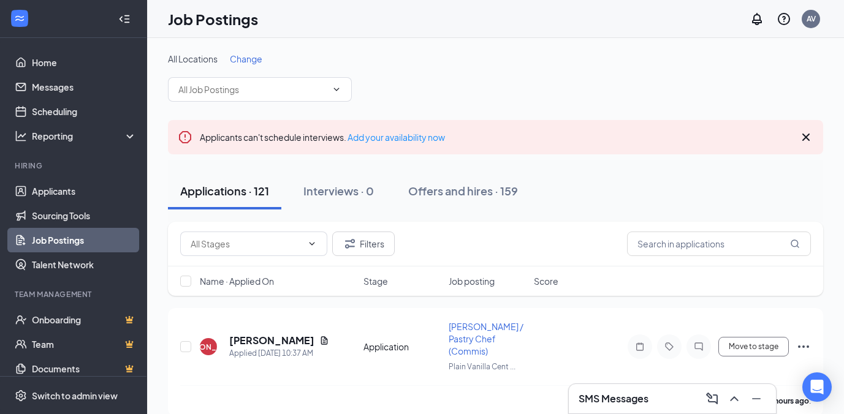
click at [74, 241] on link "Job Postings" at bounding box center [84, 240] width 105 height 25
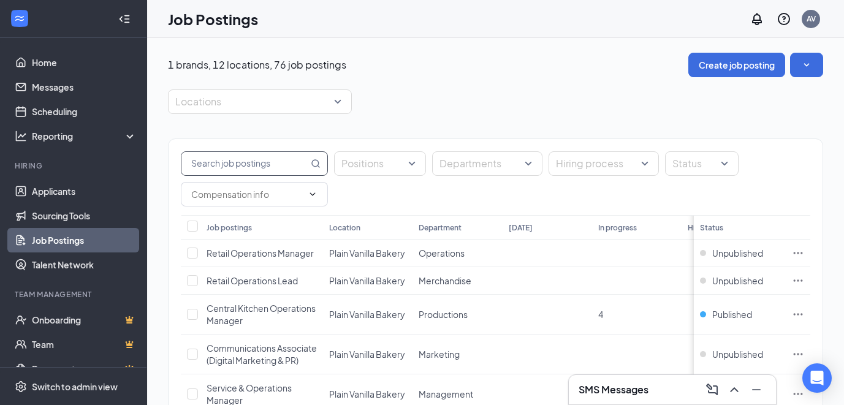
click at [278, 164] on input "text" at bounding box center [244, 163] width 127 height 23
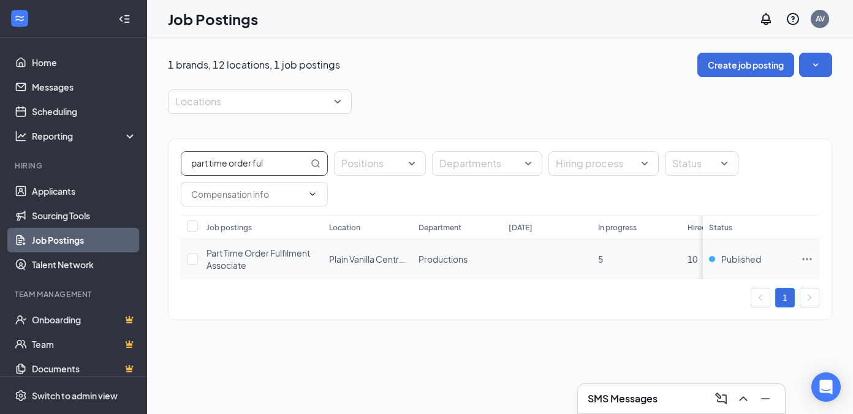
type input "part time order ful"
click at [806, 259] on icon "Ellipses" at bounding box center [807, 259] width 9 height 2
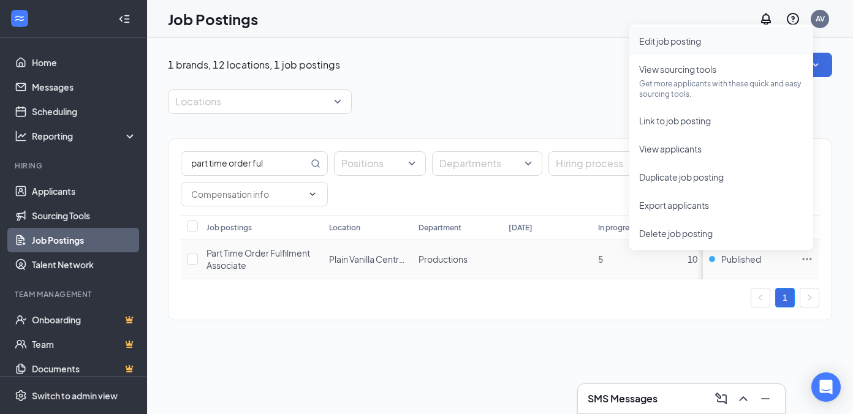
click at [677, 40] on span "Edit job posting" at bounding box center [670, 41] width 62 height 11
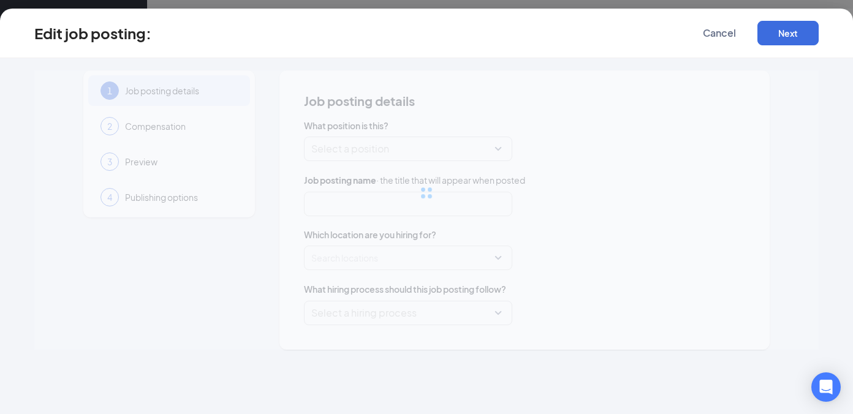
type input "Part Time Order Fulfilment Associate"
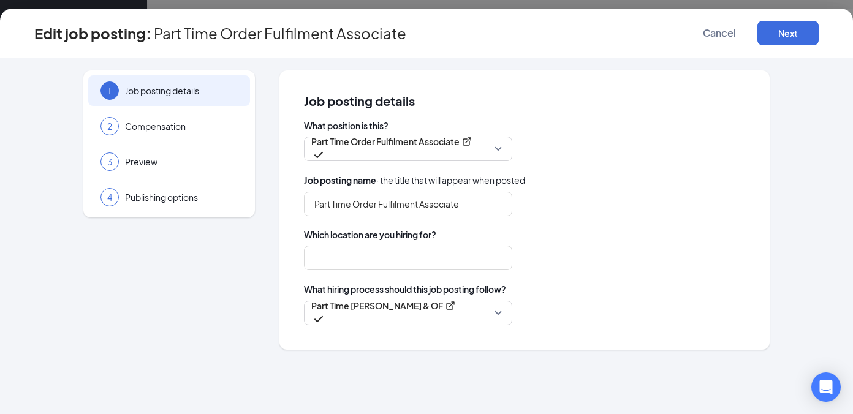
type input "Plain Vanilla Central Kitchen"
click at [161, 157] on span "Preview" at bounding box center [181, 162] width 113 height 12
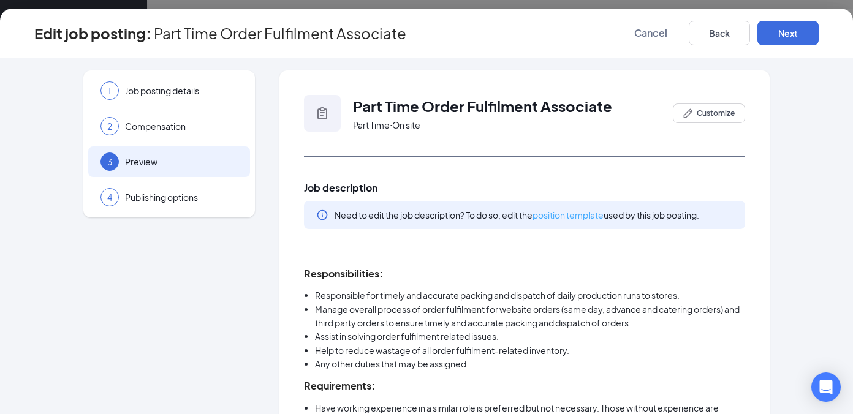
click at [566, 216] on link "position template" at bounding box center [567, 215] width 71 height 11
click at [789, 34] on button "Next" at bounding box center [787, 33] width 61 height 25
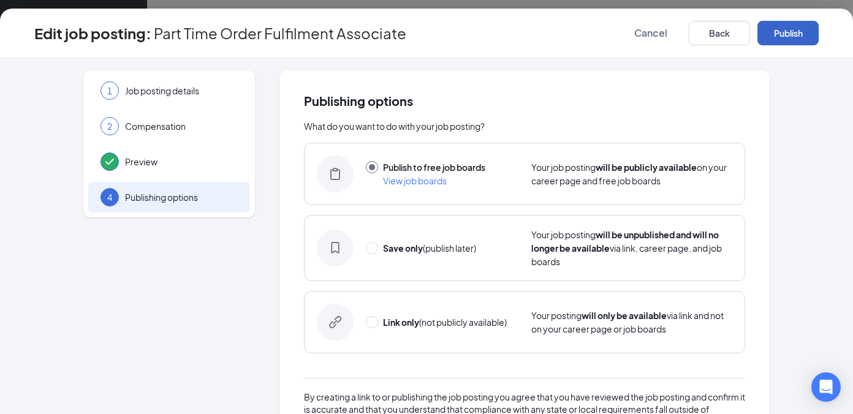
click at [783, 34] on button "Publish" at bounding box center [787, 33] width 61 height 25
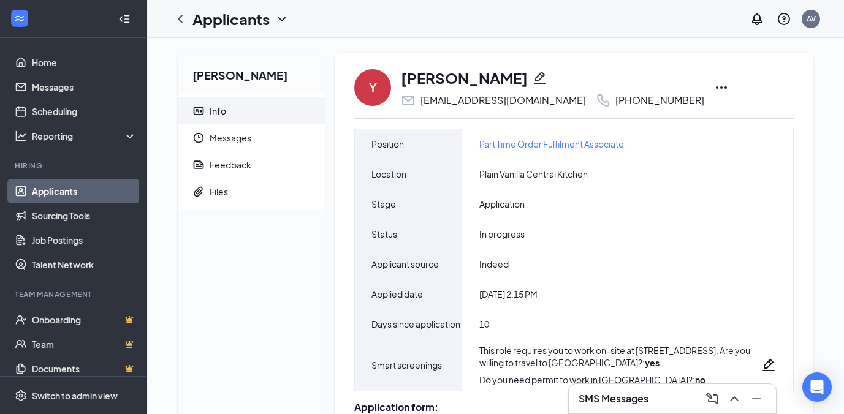
click at [714, 86] on icon "Ellipses" at bounding box center [721, 87] width 15 height 15
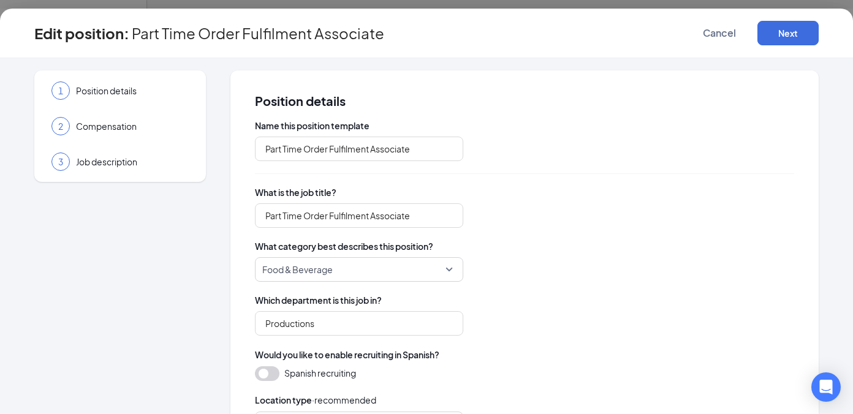
type input "Part Time Order Fulfilment Associate"
type input "Productions"
click at [98, 162] on span "Job description" at bounding box center [132, 162] width 113 height 12
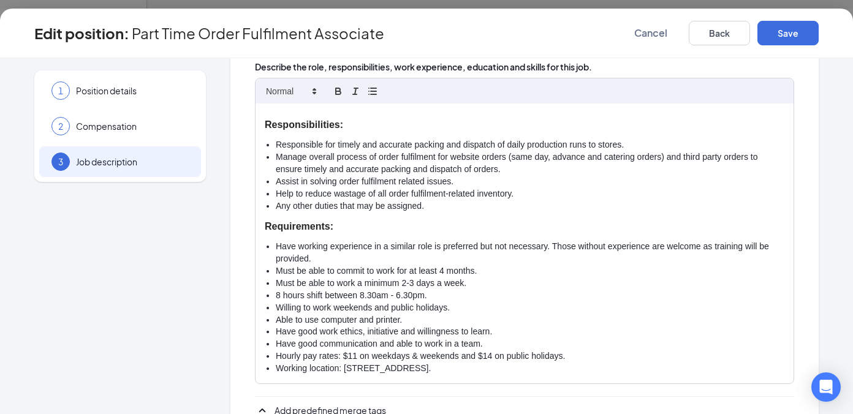
scroll to position [6, 0]
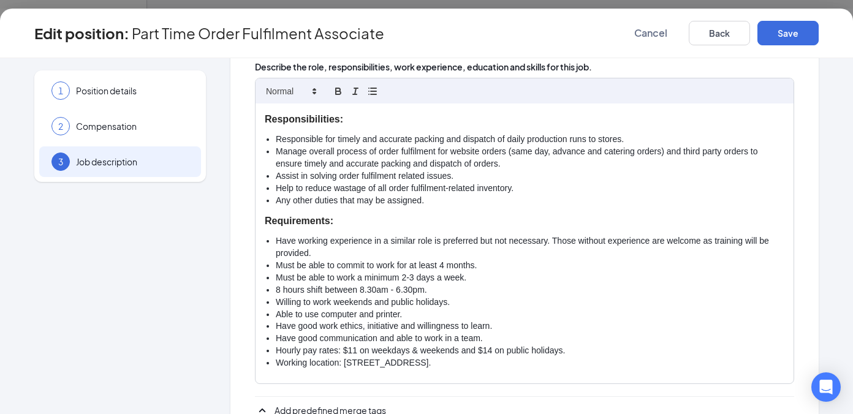
drag, startPoint x: 258, startPoint y: 122, endPoint x: 628, endPoint y: 382, distance: 452.5
click at [628, 382] on div "Responsibilities: Responsible for timely and accurate packing and dispatch of d…" at bounding box center [524, 244] width 538 height 281
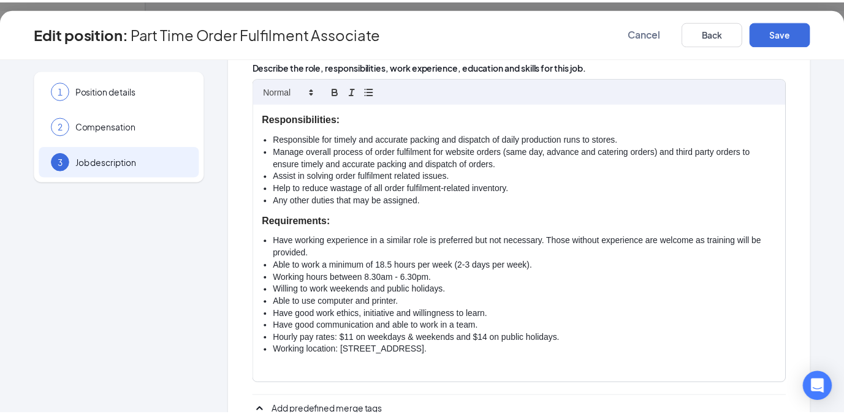
scroll to position [0, 0]
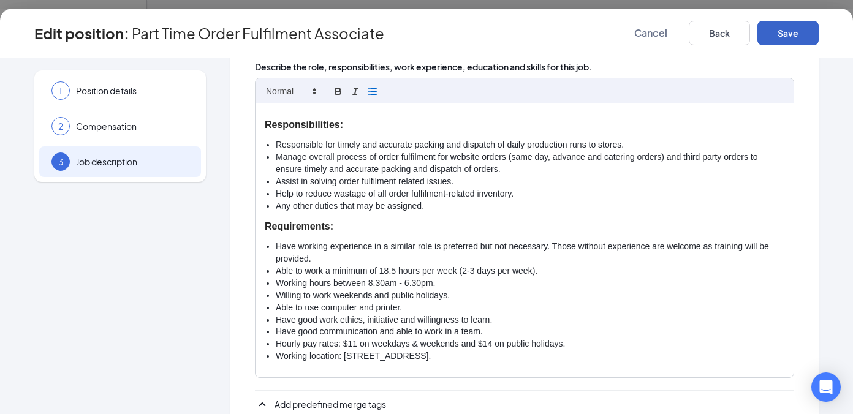
click at [793, 31] on button "Save" at bounding box center [787, 33] width 61 height 25
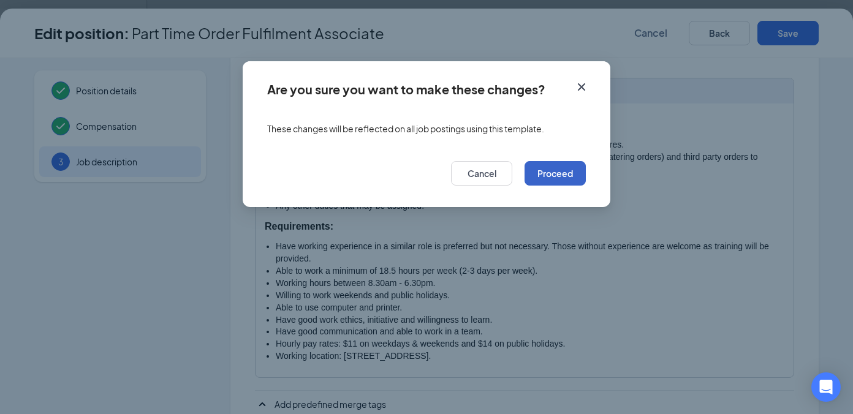
click at [551, 175] on button "Proceed" at bounding box center [554, 173] width 61 height 25
